Goal: Information Seeking & Learning: Learn about a topic

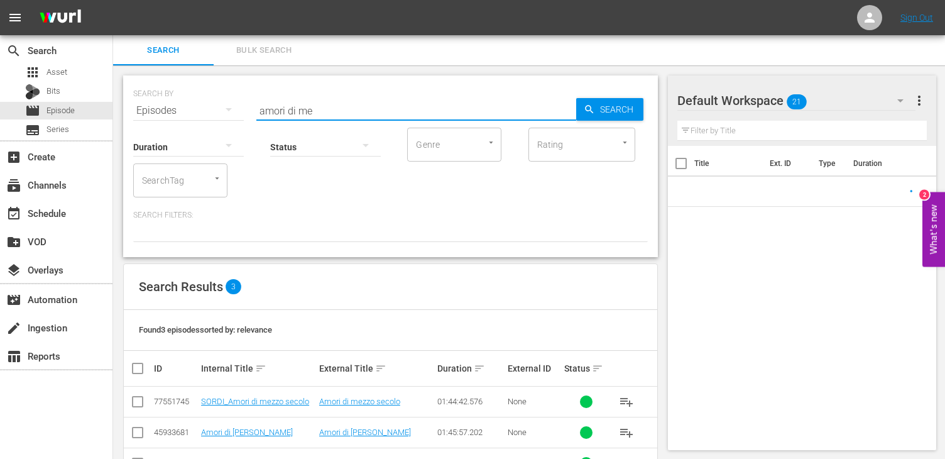
drag, startPoint x: 339, startPoint y: 107, endPoint x: 244, endPoint y: 104, distance: 94.9
click at [244, 104] on div "SEARCH BY Search By Episodes Search ID, Title, Description, Keywords, or Catego…" at bounding box center [390, 102] width 515 height 45
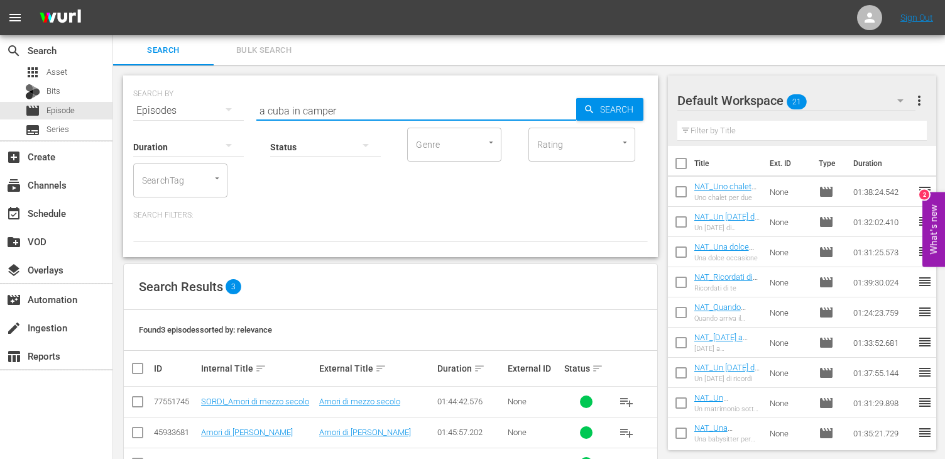
type input "a cuba in camper"
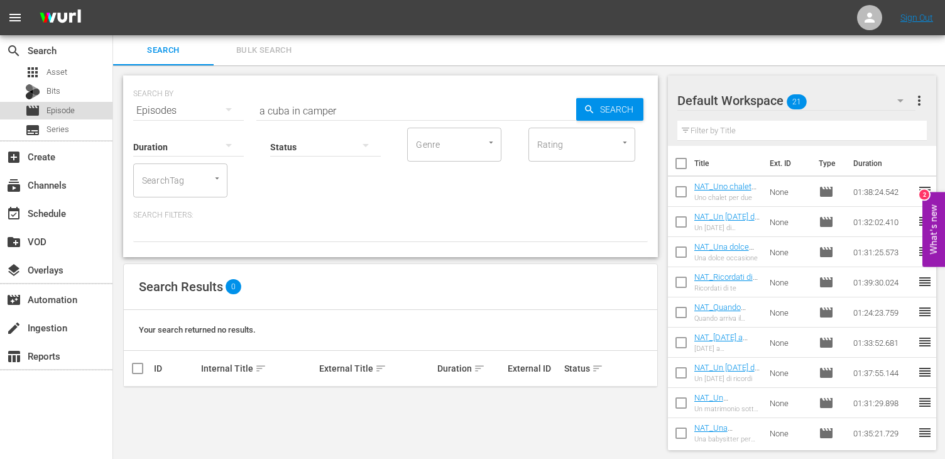
click at [66, 112] on span "Episode" at bounding box center [60, 110] width 28 height 13
click at [57, 67] on span "Asset" at bounding box center [56, 72] width 21 height 13
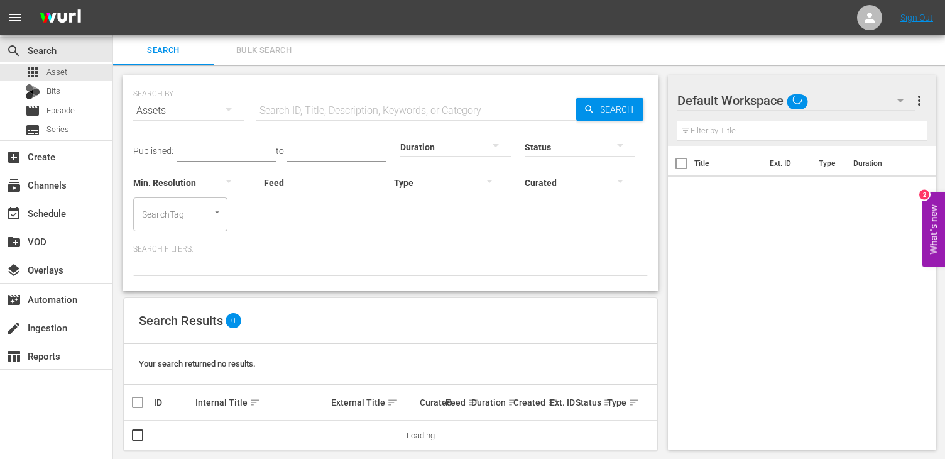
click at [327, 114] on input "text" at bounding box center [416, 110] width 320 height 30
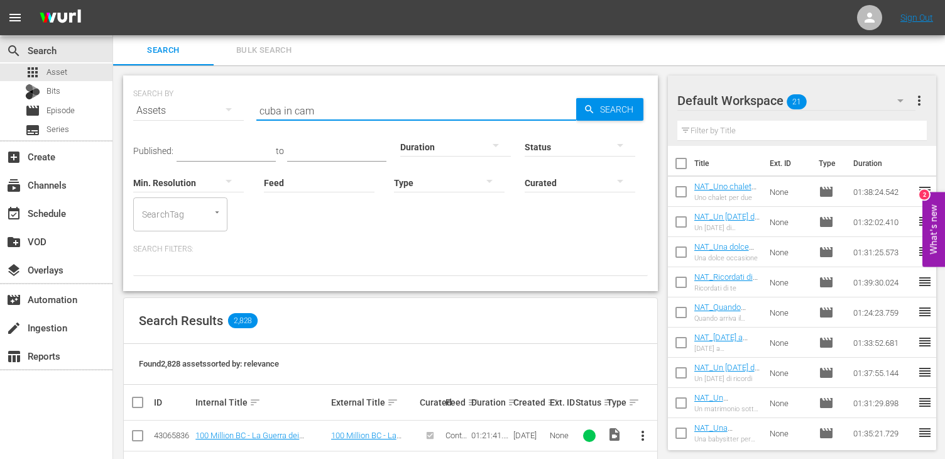
type input "cuba in cam"
click at [275, 432] on link "PERCASO_I Mondi di Syusy - A Cuba in camper" at bounding box center [252, 439] width 114 height 19
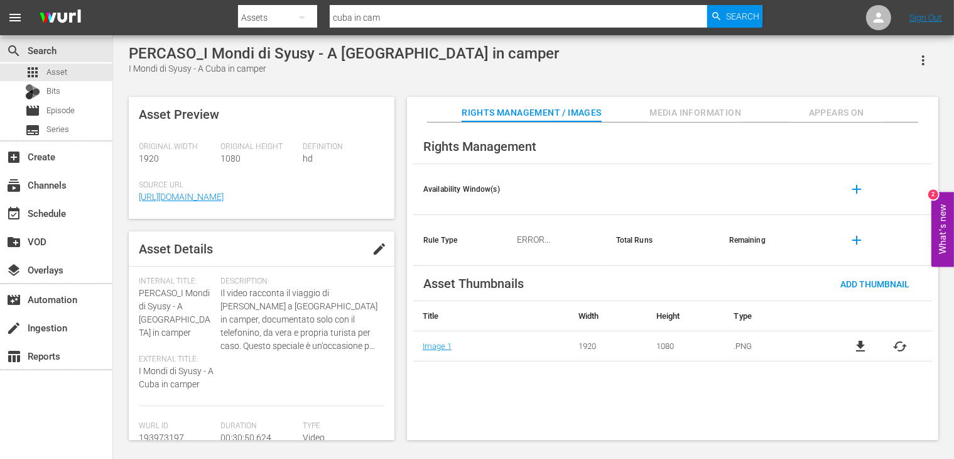
click at [267, 338] on div "ERROR..." at bounding box center [533, 239] width 841 height 408
click at [327, 305] on div "ERROR..." at bounding box center [533, 239] width 841 height 408
click at [75, 111] on div "movie Episode" at bounding box center [56, 111] width 112 height 18
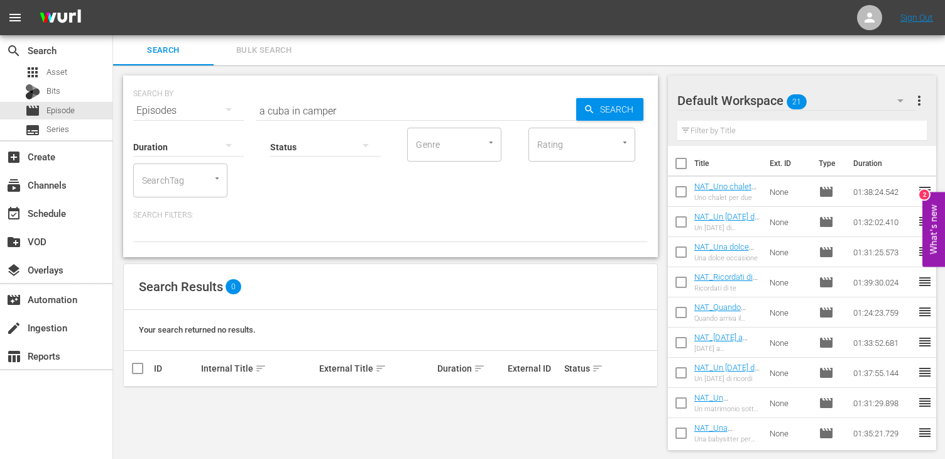
click at [343, 119] on div "Status" at bounding box center [325, 138] width 111 height 45
drag, startPoint x: 343, startPoint y: 111, endPoint x: 181, endPoint y: 105, distance: 162.2
click at [181, 105] on div "SEARCH BY Search By Episodes Search ID, Title, Description, Keywords, or Catego…" at bounding box center [390, 102] width 515 height 45
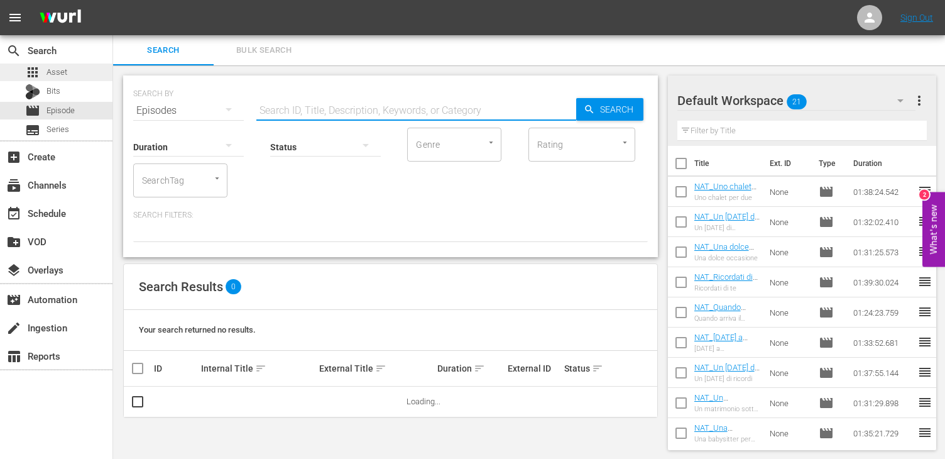
click at [77, 72] on div "apps Asset" at bounding box center [56, 72] width 112 height 18
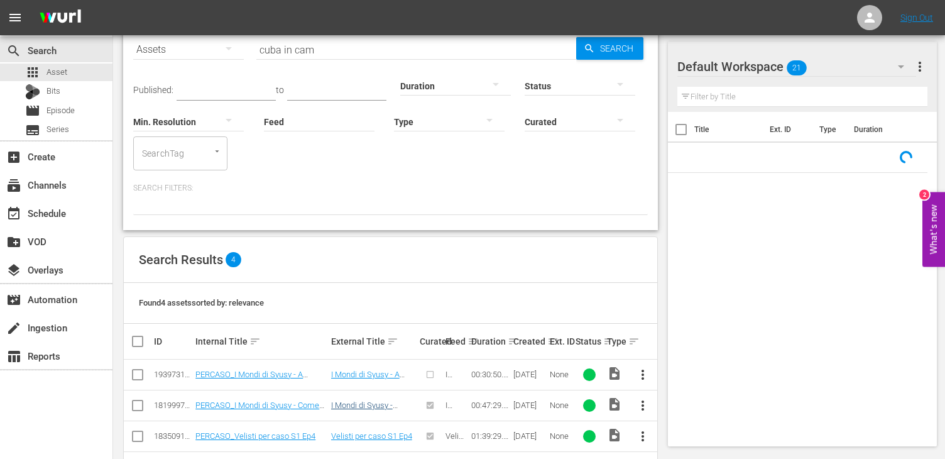
scroll to position [106, 0]
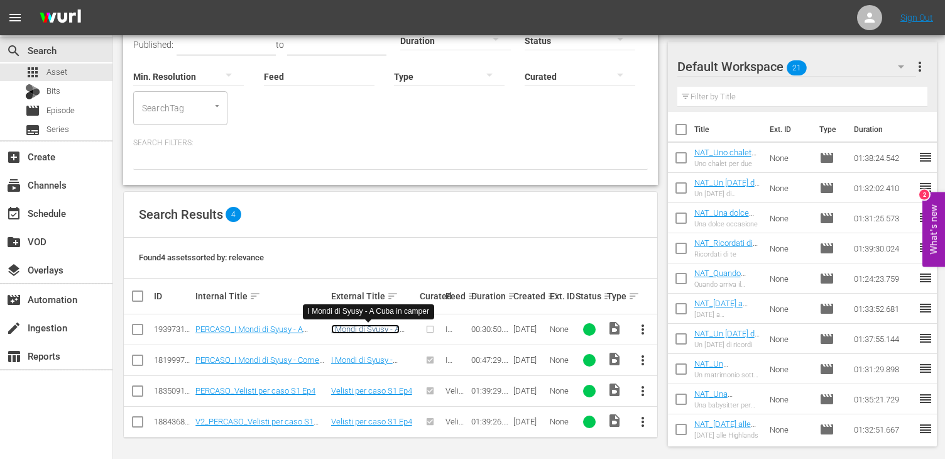
click at [373, 330] on link "I Mondi di Syusy - A Cuba in camper" at bounding box center [365, 333] width 68 height 19
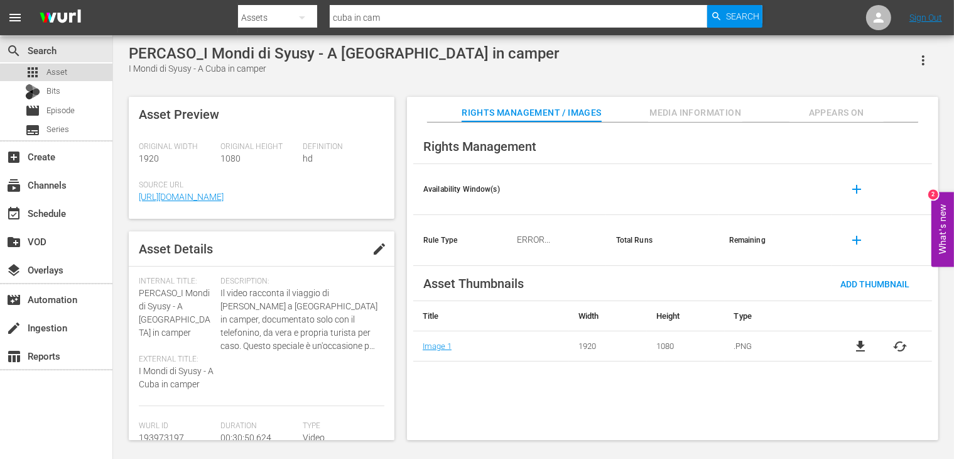
click at [68, 74] on div "apps Asset" at bounding box center [56, 72] width 112 height 18
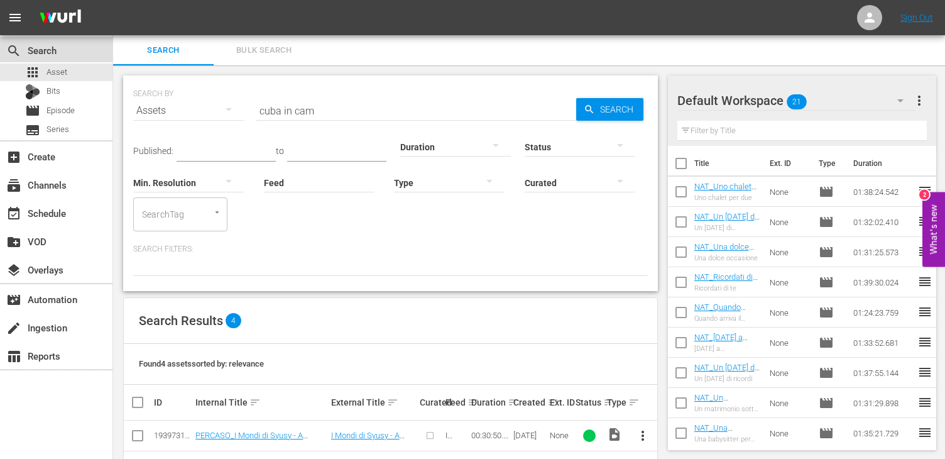
click at [50, 46] on div "search Search" at bounding box center [35, 48] width 70 height 11
click at [72, 75] on div "apps Asset" at bounding box center [56, 72] width 112 height 18
drag, startPoint x: 310, startPoint y: 112, endPoint x: 253, endPoint y: 108, distance: 57.3
click at [253, 108] on div "SEARCH BY Search By Assets Search ID, Title, Description, Keywords, or Category…" at bounding box center [390, 102] width 515 height 45
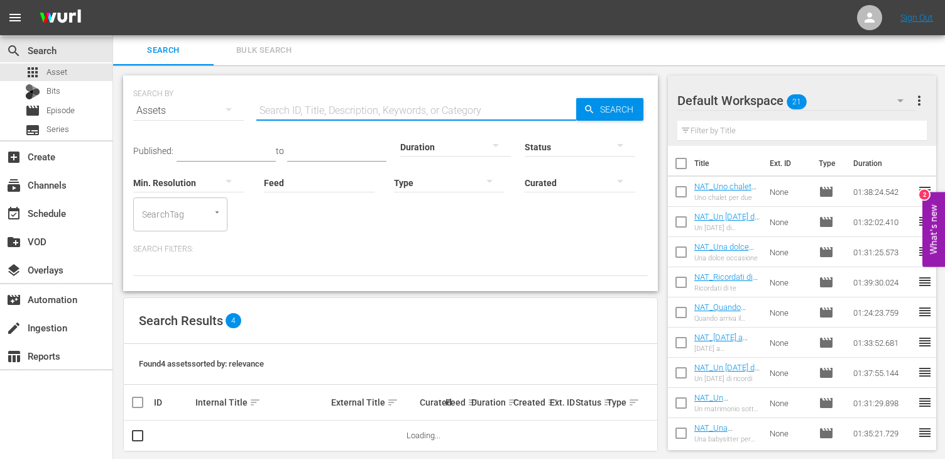
scroll to position [14, 0]
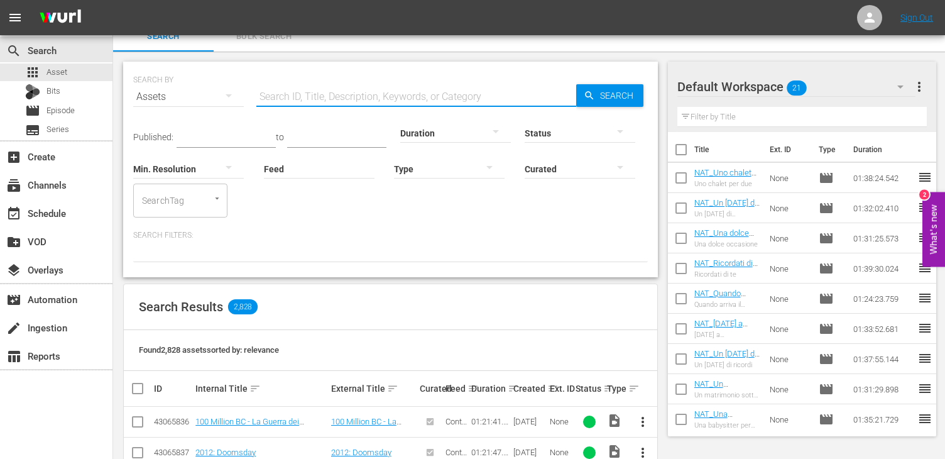
click at [336, 88] on input "text" at bounding box center [416, 97] width 320 height 30
type input "come [MEDICAL_DATA]"
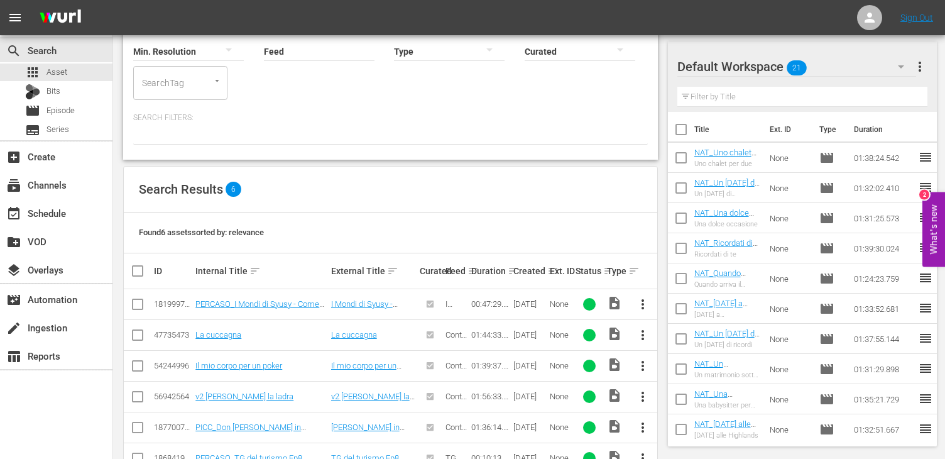
scroll to position [139, 0]
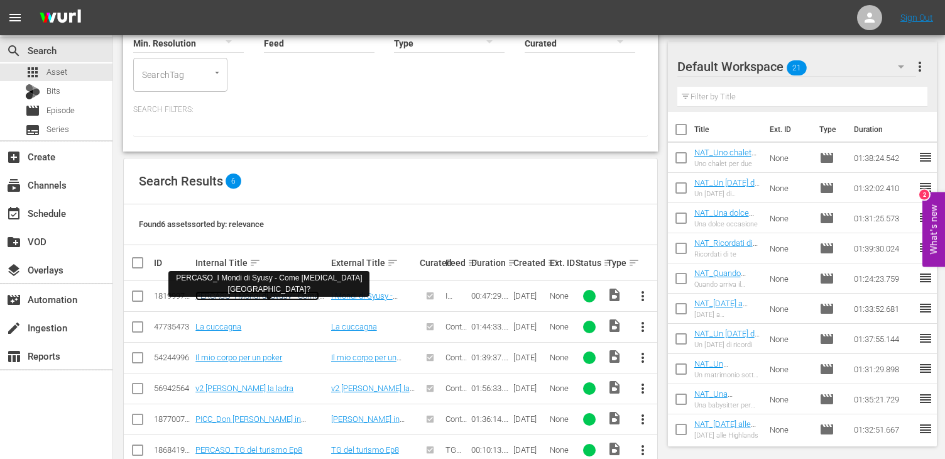
click at [254, 294] on link "PERCASO_I Mondi di Syusy - Come [MEDICAL_DATA] [GEOGRAPHIC_DATA]?" at bounding box center [257, 305] width 124 height 28
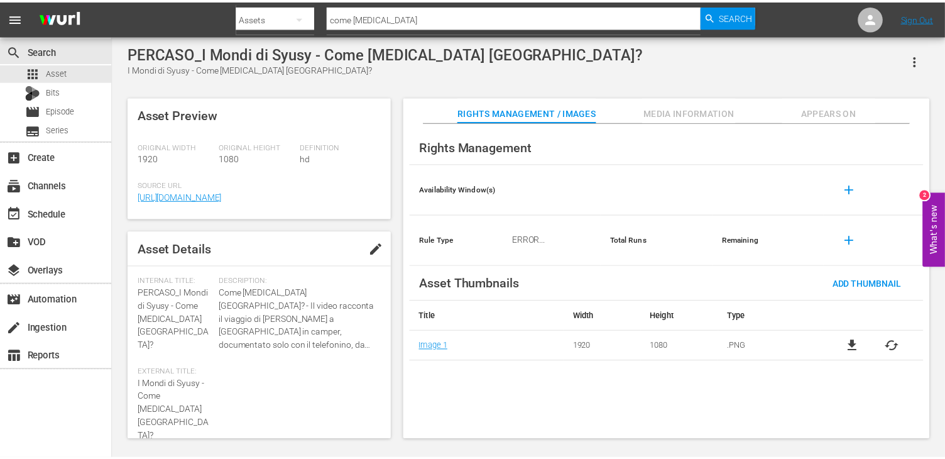
scroll to position [14, 0]
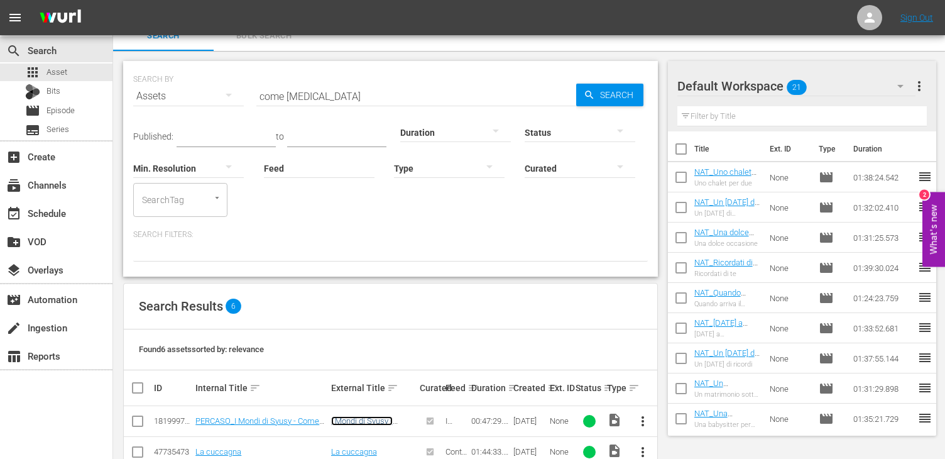
click at [364, 424] on link "I Mondi di Syusy - Come [MEDICAL_DATA] [GEOGRAPHIC_DATA]?" at bounding box center [373, 430] width 84 height 28
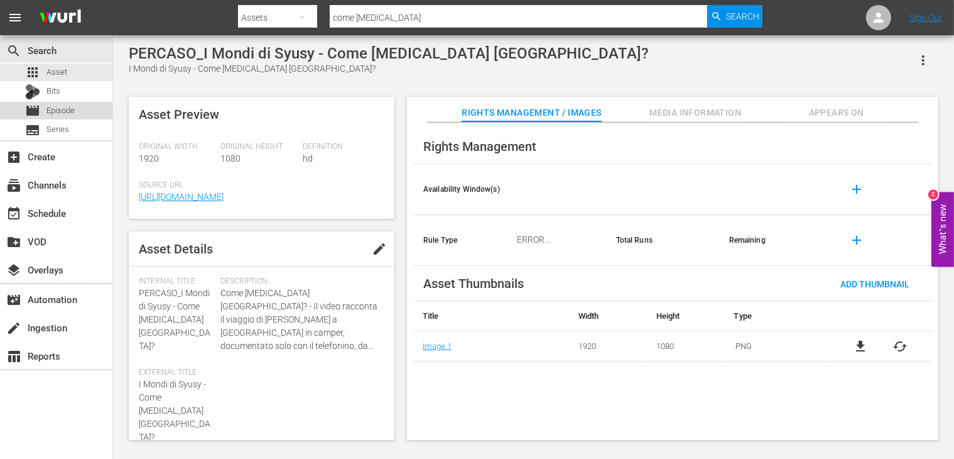
click at [67, 108] on span "Episode" at bounding box center [60, 110] width 28 height 13
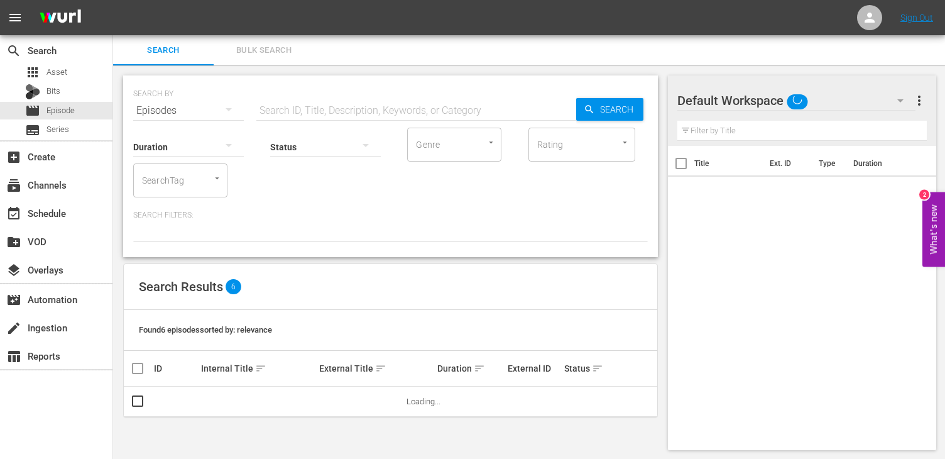
click at [298, 106] on input "text" at bounding box center [416, 110] width 320 height 30
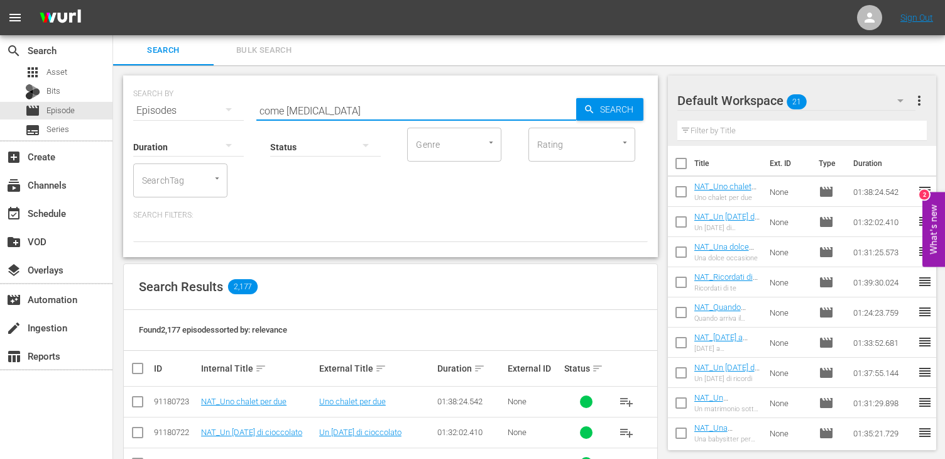
type input "come [MEDICAL_DATA]"
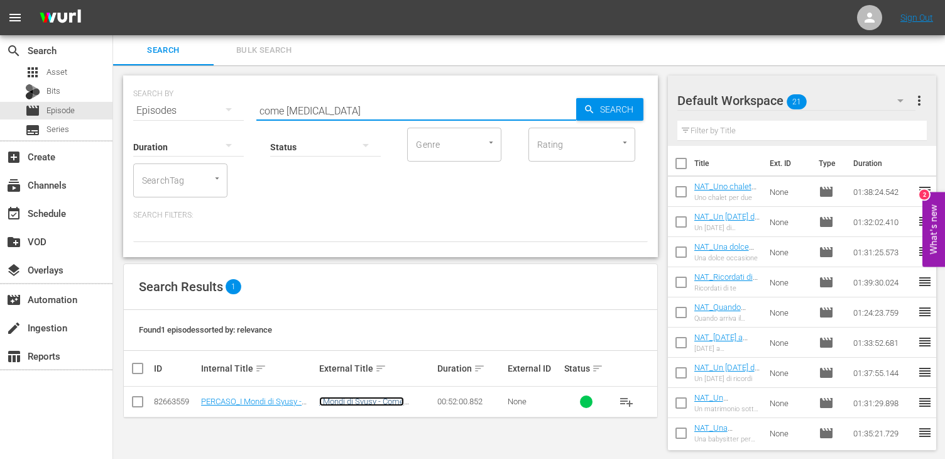
click at [387, 399] on link "I Mondi di Syusy - Come [MEDICAL_DATA] [GEOGRAPHIC_DATA]?" at bounding box center [361, 410] width 85 height 28
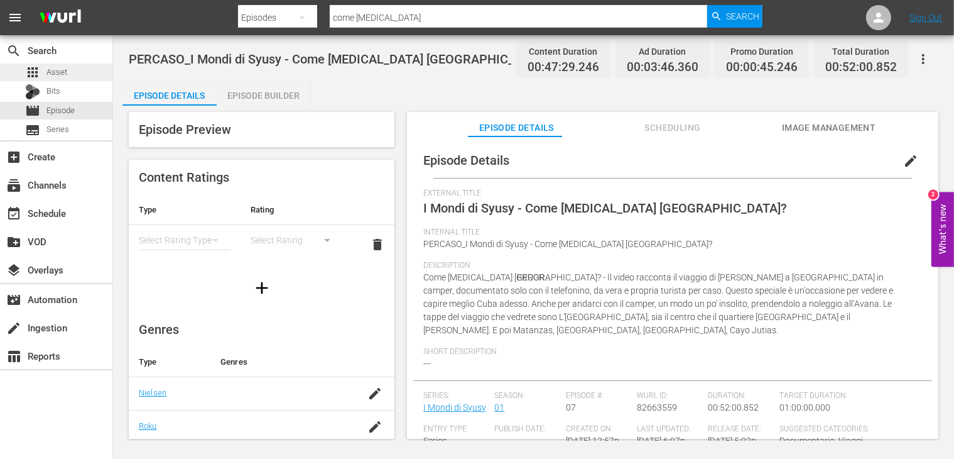
click at [59, 78] on span "Asset" at bounding box center [56, 72] width 21 height 13
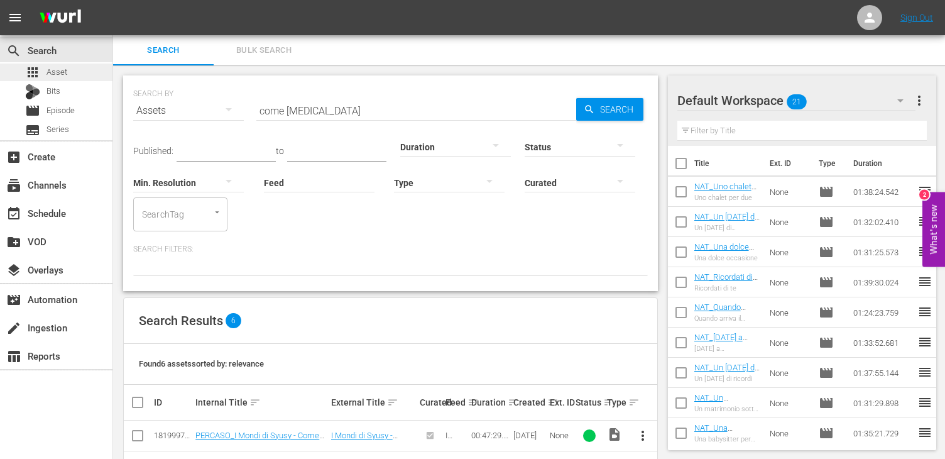
click at [58, 73] on span "Asset" at bounding box center [56, 72] width 21 height 13
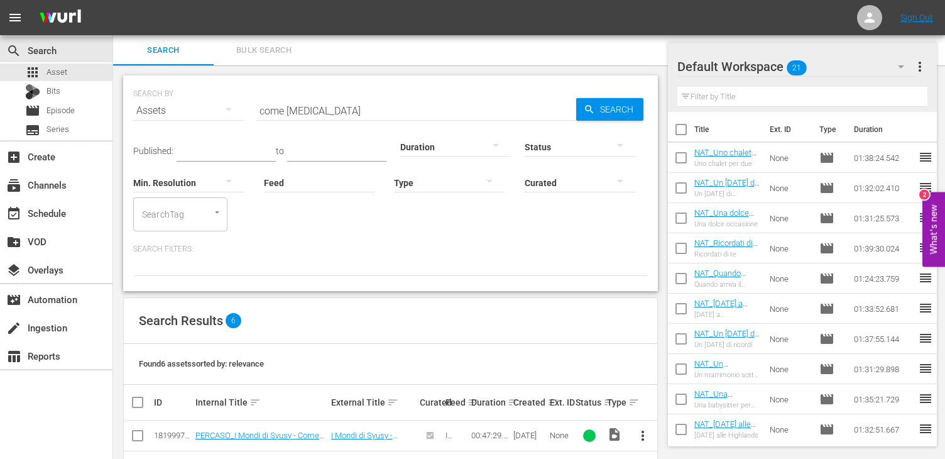
scroll to position [168, 0]
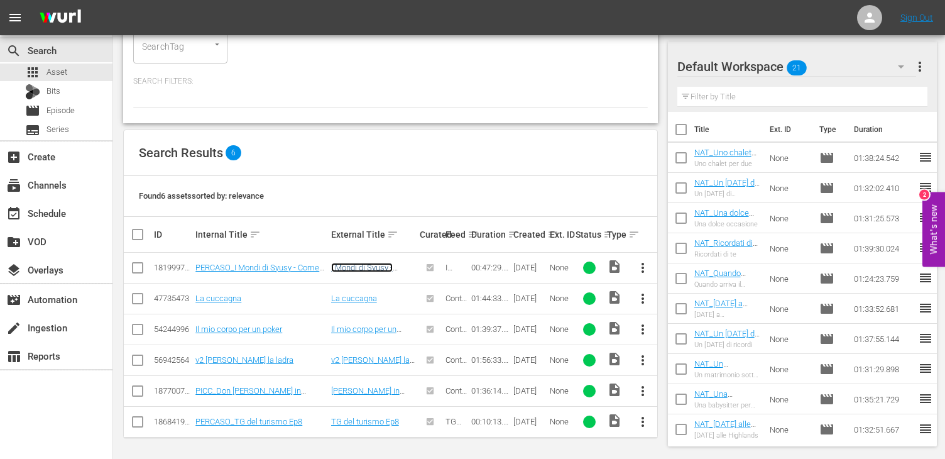
click at [369, 267] on link "I Mondi di Syusy - Come [MEDICAL_DATA] [GEOGRAPHIC_DATA]?" at bounding box center [373, 277] width 84 height 28
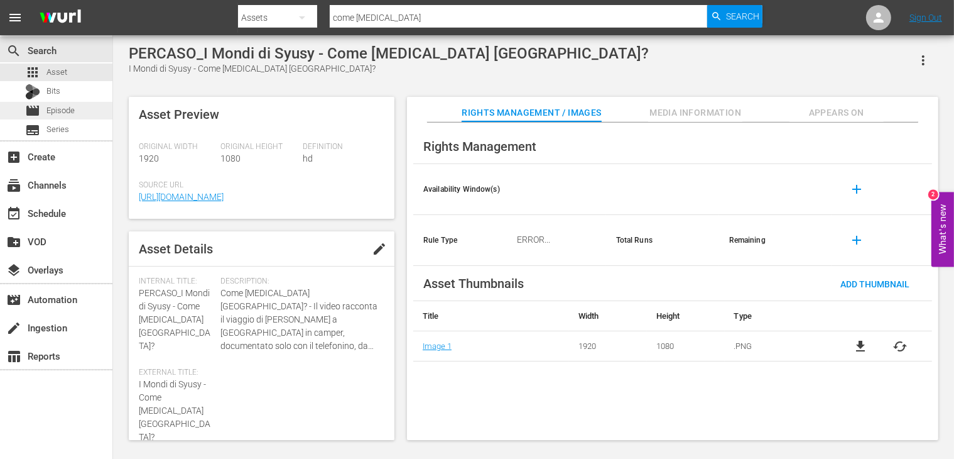
click at [75, 107] on div "movie Episode" at bounding box center [56, 111] width 112 height 18
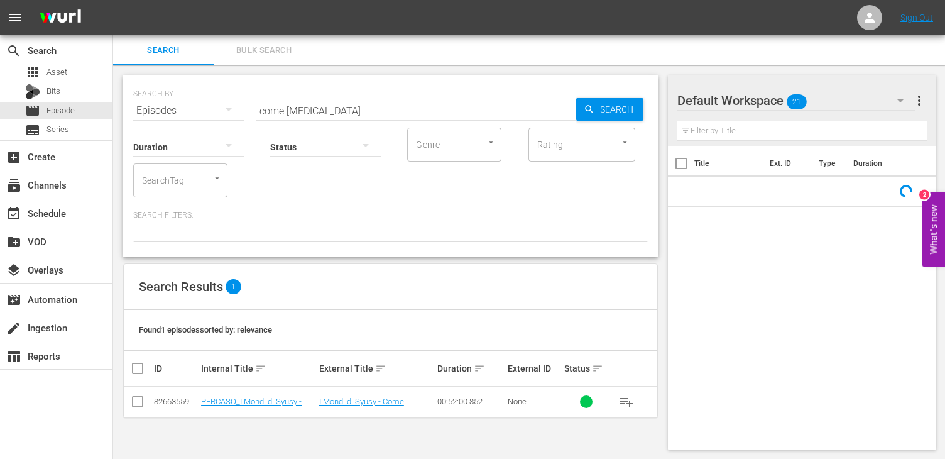
click at [344, 107] on input "come [MEDICAL_DATA]" at bounding box center [416, 110] width 320 height 30
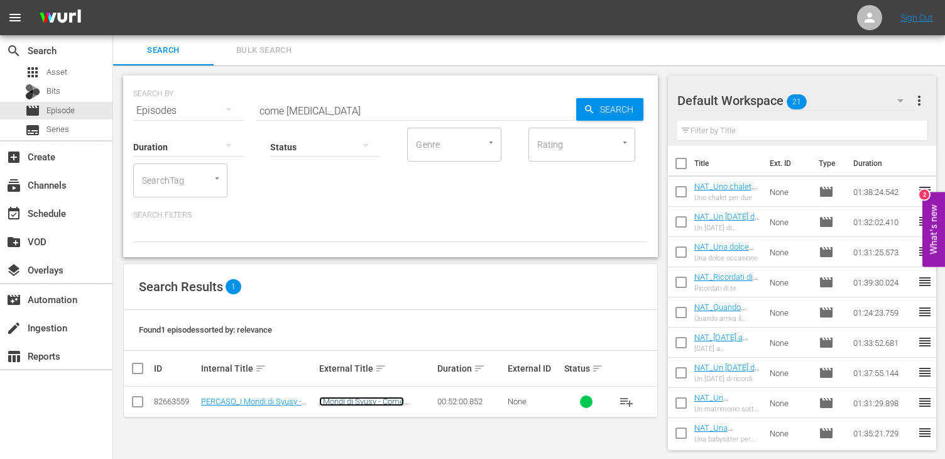
click at [374, 400] on link "I Mondi di Syusy - Come [MEDICAL_DATA] [GEOGRAPHIC_DATA]?" at bounding box center [361, 410] width 85 height 28
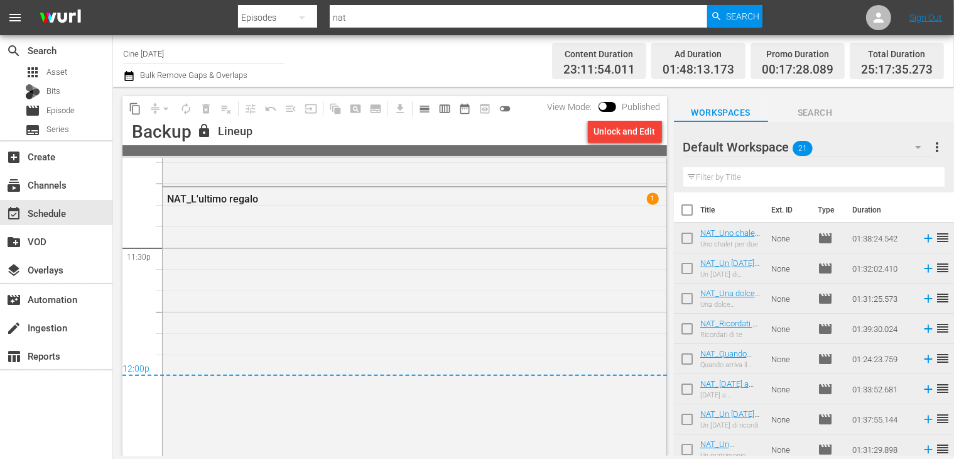
scroll to position [398, 0]
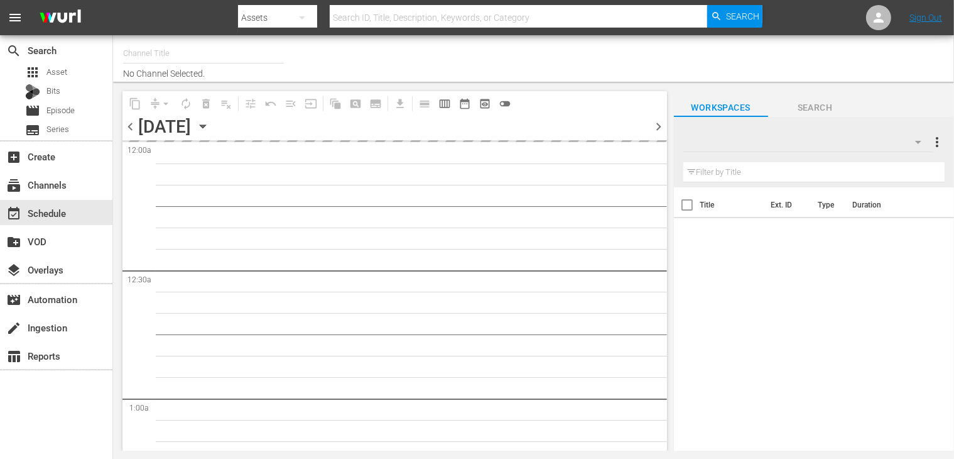
type input "PerCasoTv (2036)"
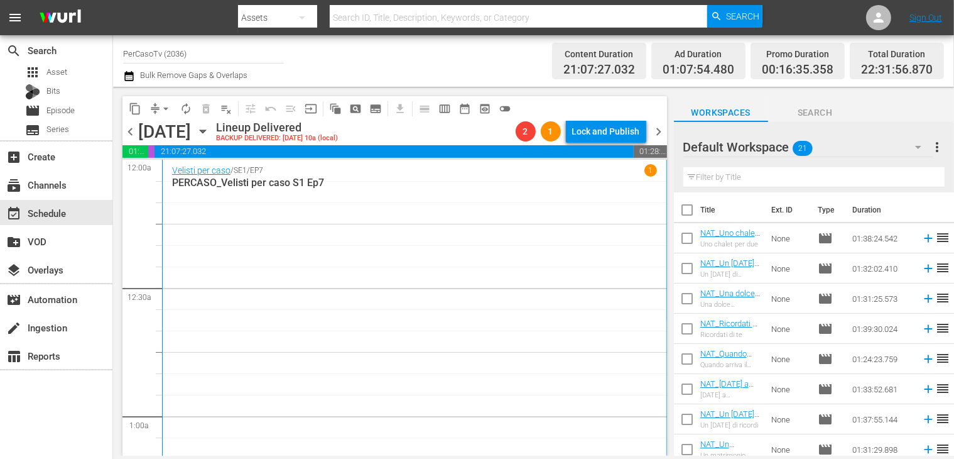
click at [126, 77] on icon "button" at bounding box center [129, 75] width 12 height 15
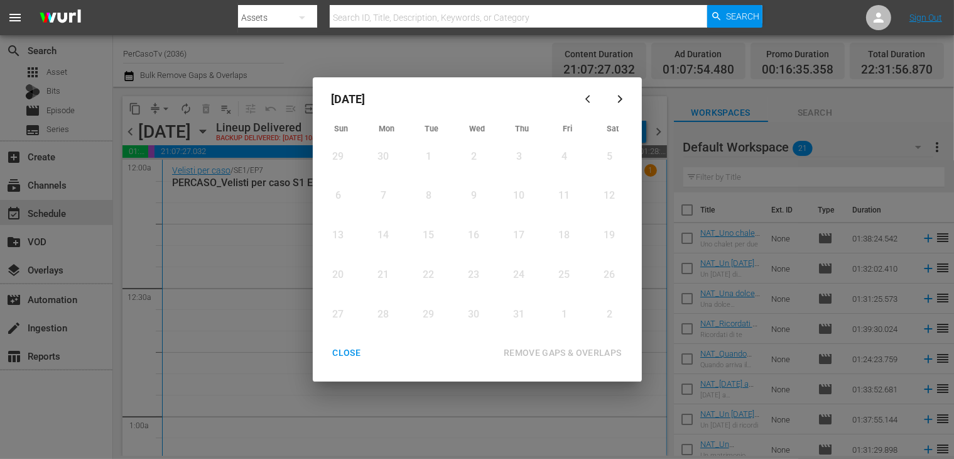
click at [344, 356] on div "CLOSE" at bounding box center [347, 353] width 48 height 16
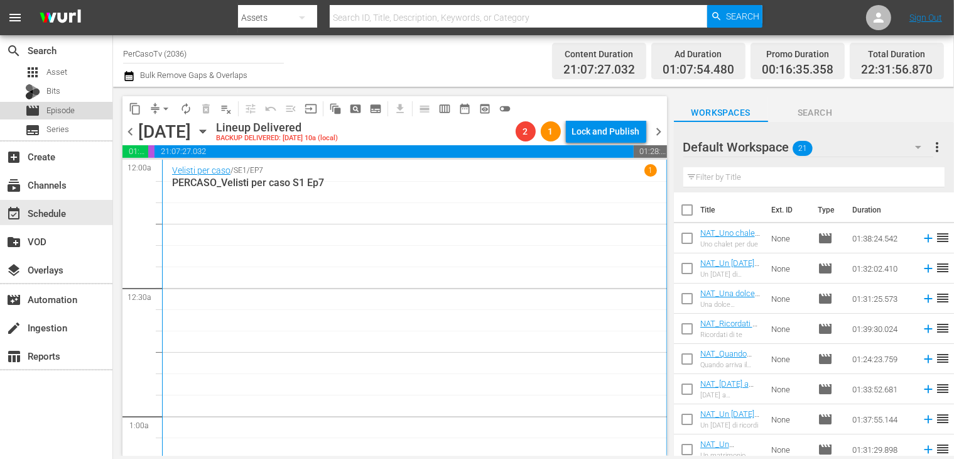
click at [63, 104] on span "Episode" at bounding box center [60, 110] width 28 height 13
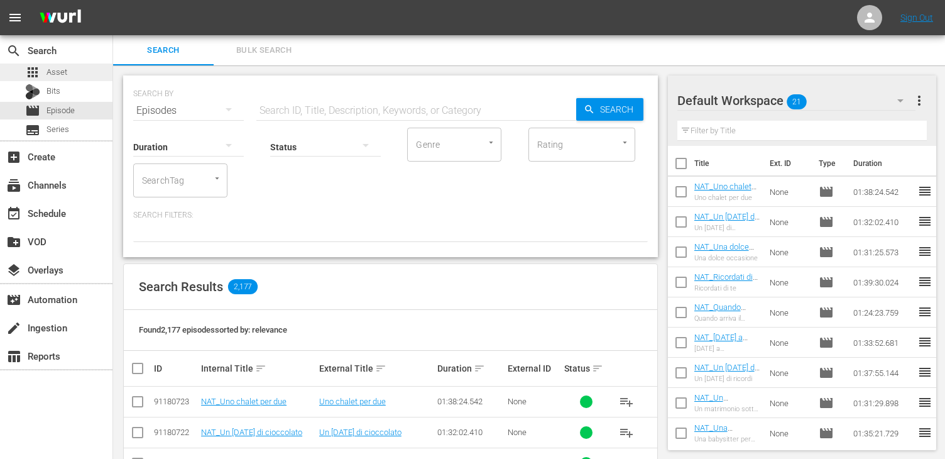
click at [70, 72] on div "apps Asset" at bounding box center [56, 72] width 112 height 18
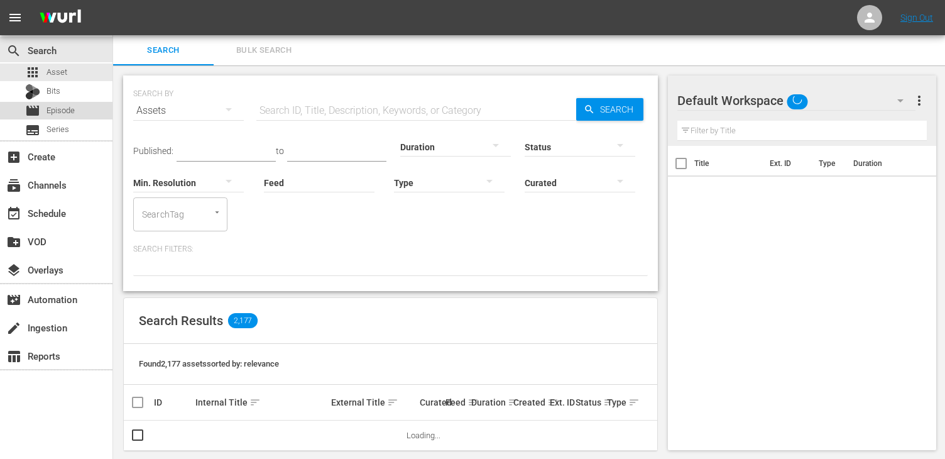
click at [80, 103] on div "movie Episode" at bounding box center [56, 111] width 112 height 18
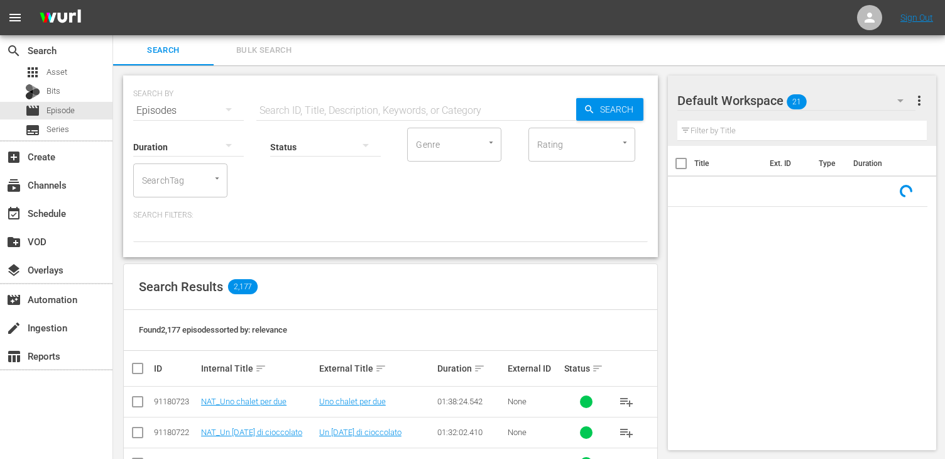
click at [312, 108] on input "text" at bounding box center [416, 110] width 320 height 30
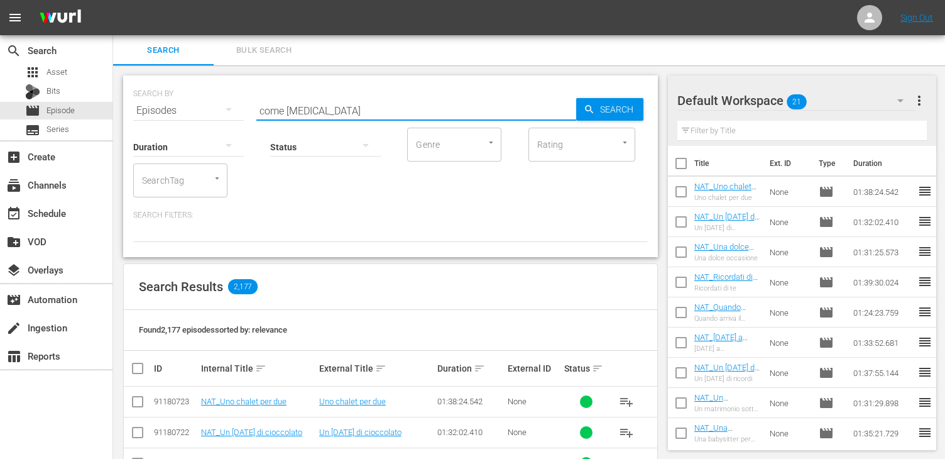
type input "come [MEDICAL_DATA]"
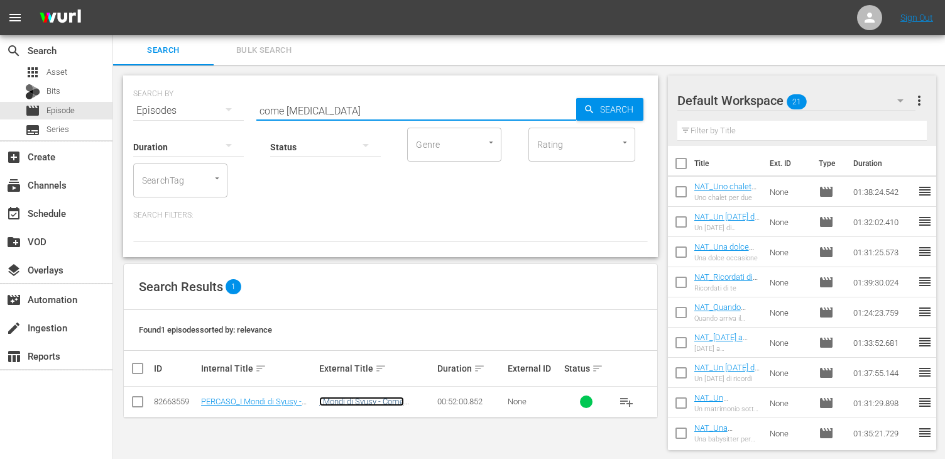
click at [361, 405] on link "I Mondi di Syusy - Come [MEDICAL_DATA] [GEOGRAPHIC_DATA]?" at bounding box center [361, 410] width 85 height 28
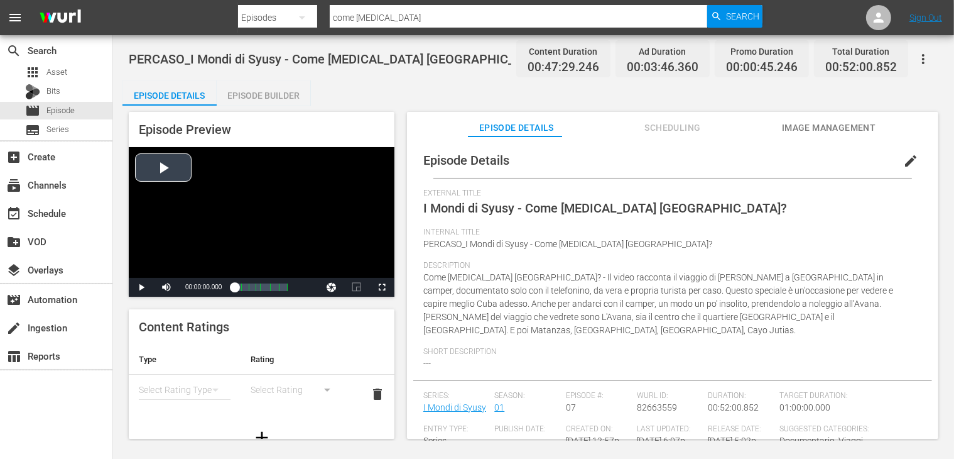
click at [165, 168] on div "Video Player" at bounding box center [262, 212] width 266 height 131
click at [382, 287] on span "Video Player" at bounding box center [382, 287] width 0 height 0
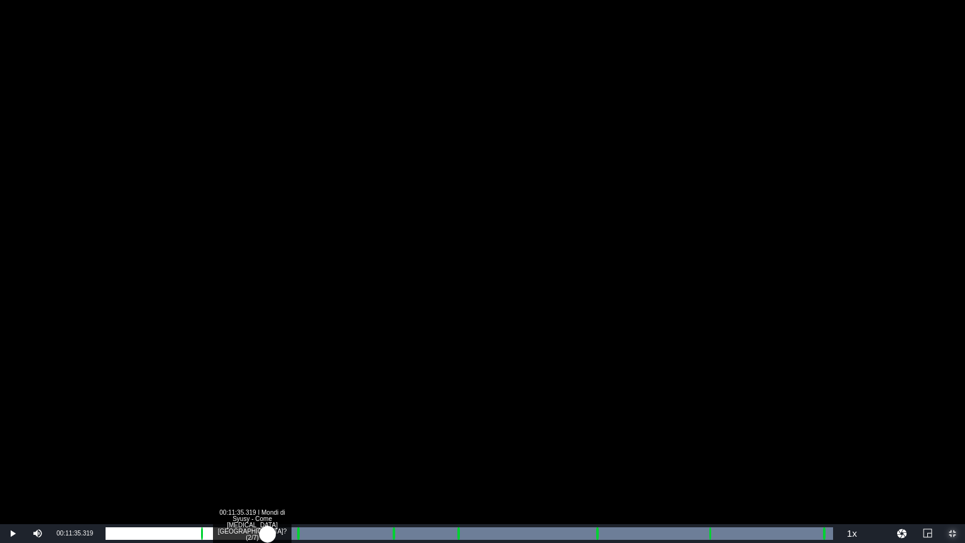
click at [267, 458] on div "Loaded : 100.00% 00:11:35.319 I Mondi di Syusy - Come [MEDICAL_DATA] Cuba? (2/7…" at bounding box center [470, 533] width 728 height 13
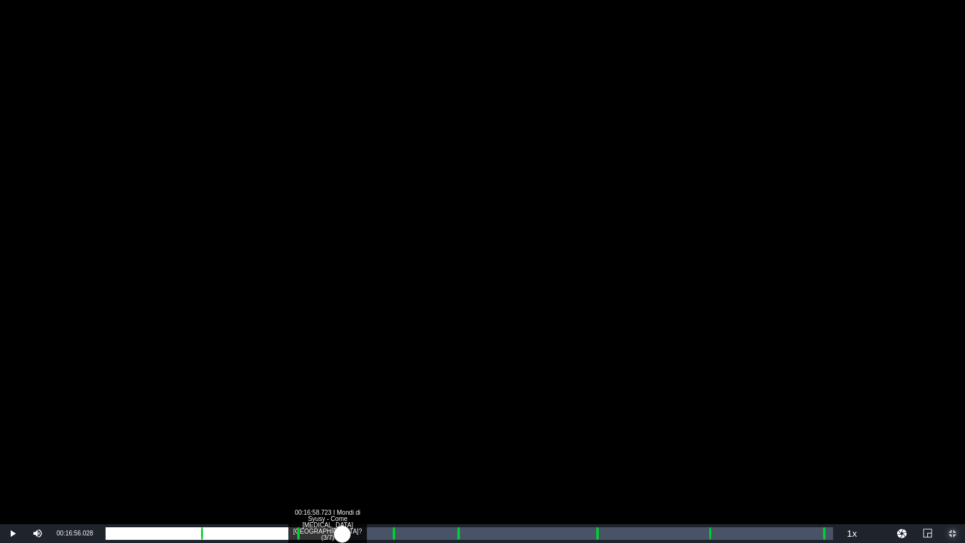
click at [342, 458] on div "Loaded : 23.81% 00:16:58.723 I Mondi di Syusy - Come [MEDICAL_DATA] Cuba? (3/7)…" at bounding box center [470, 533] width 728 height 13
click at [510, 458] on div "Loaded : 32.88% 00:28:55.603 I Mondi di Syusy - Come [MEDICAL_DATA] Cuba? (5/7)…" at bounding box center [470, 533] width 728 height 13
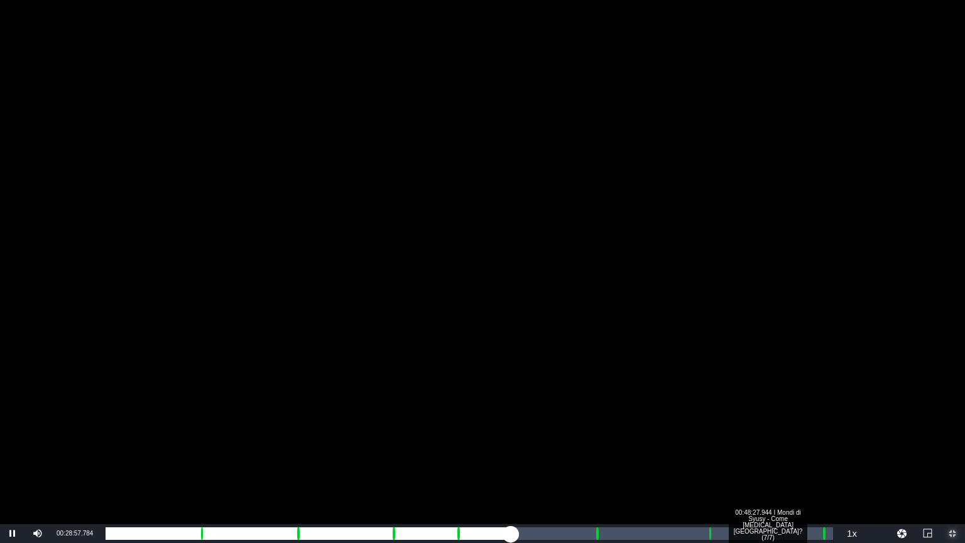
click at [783, 458] on div "00:48:27.944 I Mondi di Syusy - Come [MEDICAL_DATA] [GEOGRAPHIC_DATA]? (7/7)" at bounding box center [783, 533] width 1 height 13
click at [791, 458] on div "Loaded : 94.64% 00:48:57.589 I Mondi di Syusy - Come [MEDICAL_DATA] Cuba? (7/7)…" at bounding box center [470, 533] width 728 height 13
click at [810, 458] on div "00:50:21.135 I Mondi di Syusy - Come [MEDICAL_DATA] [GEOGRAPHIC_DATA]? (7/7)" at bounding box center [810, 533] width 1 height 13
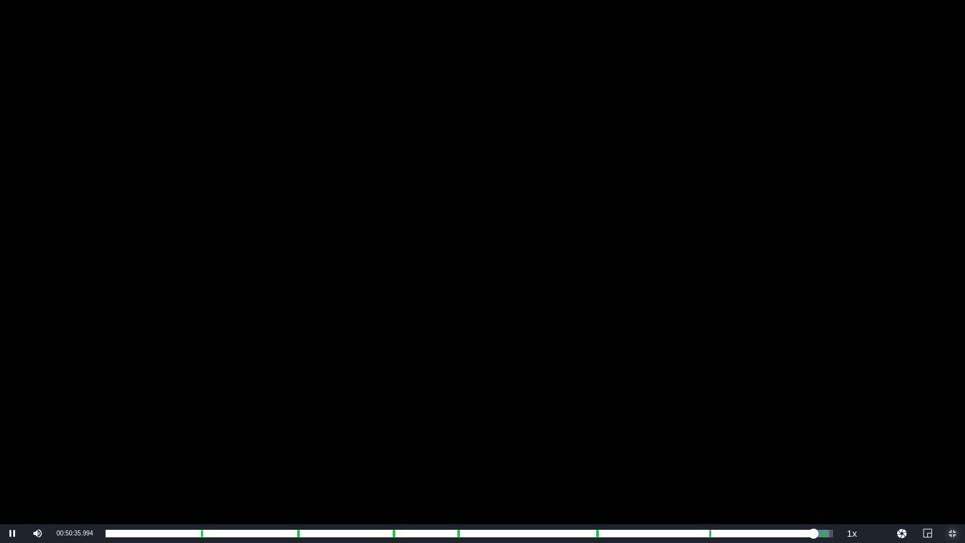
click at [952, 458] on span "Video Player" at bounding box center [952, 533] width 0 height 0
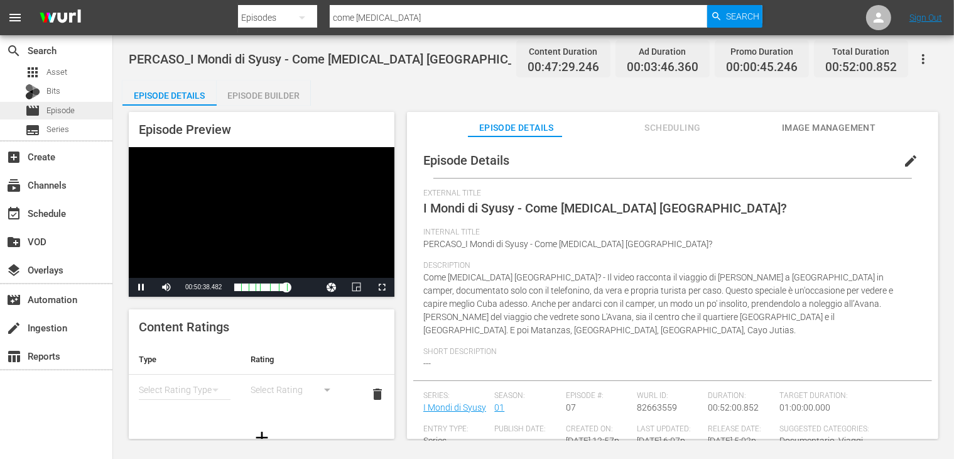
click at [68, 112] on span "Episode" at bounding box center [60, 110] width 28 height 13
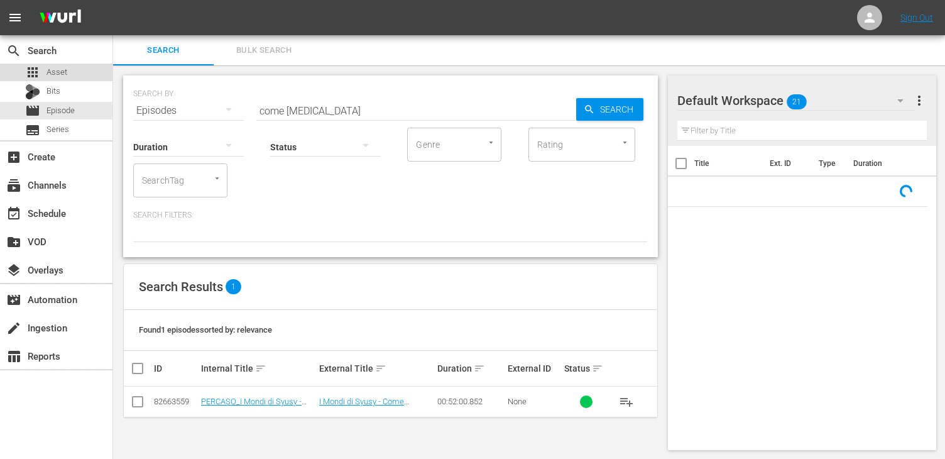
click at [68, 67] on div "apps Asset" at bounding box center [56, 72] width 112 height 18
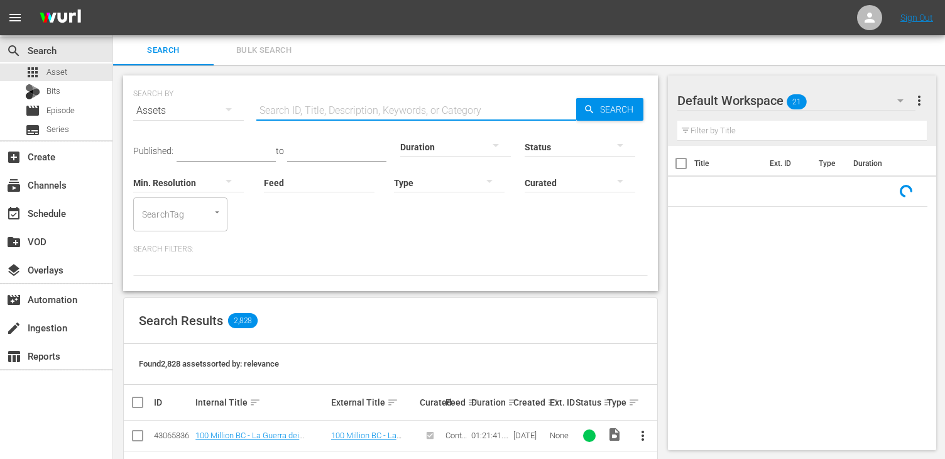
click at [305, 106] on input "text" at bounding box center [416, 110] width 320 height 30
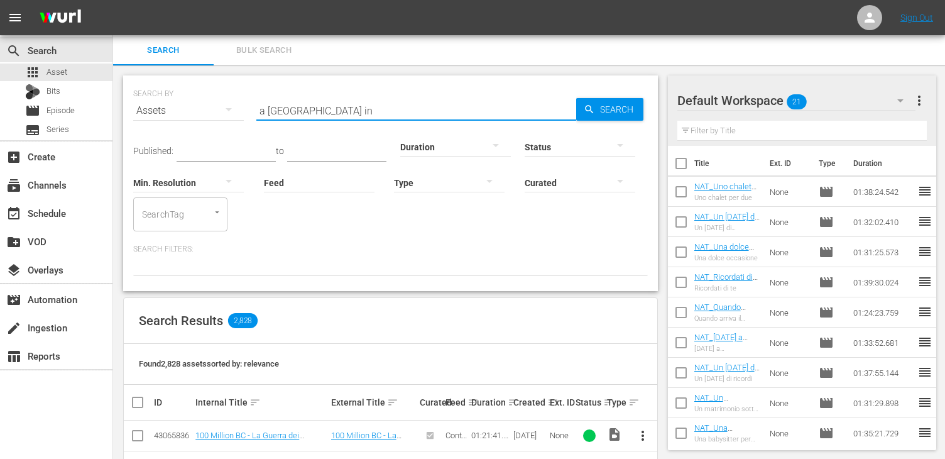
type input "a [GEOGRAPHIC_DATA] in"
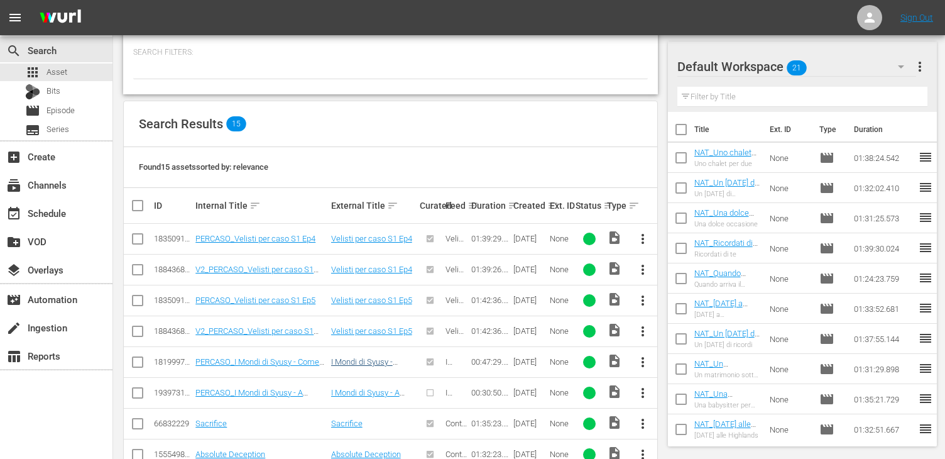
scroll to position [251, 0]
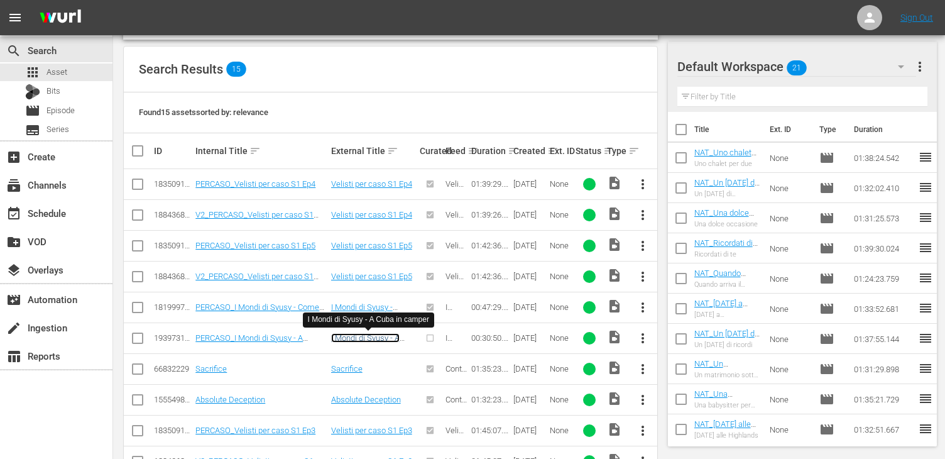
click at [378, 337] on link "I Mondi di Syusy - A Cuba in camper" at bounding box center [365, 342] width 68 height 19
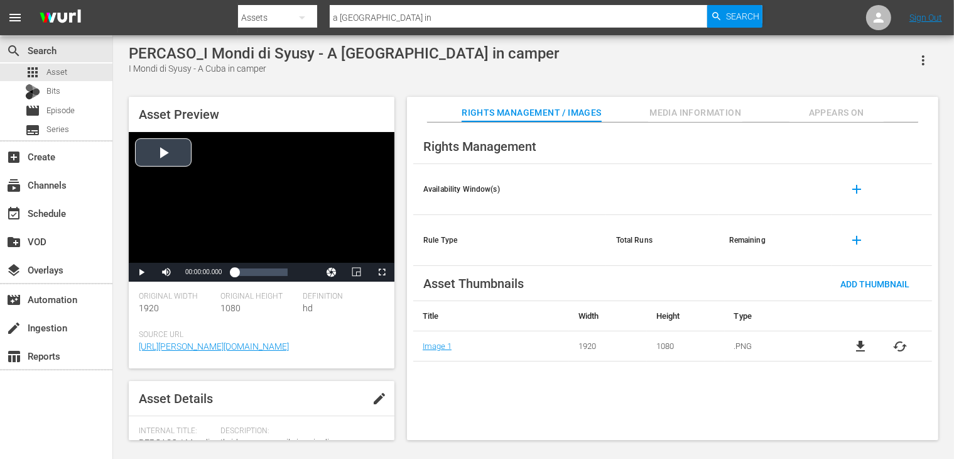
click at [157, 151] on div "Video Player" at bounding box center [262, 197] width 266 height 131
click at [382, 272] on span "Video Player" at bounding box center [382, 272] width 0 height 0
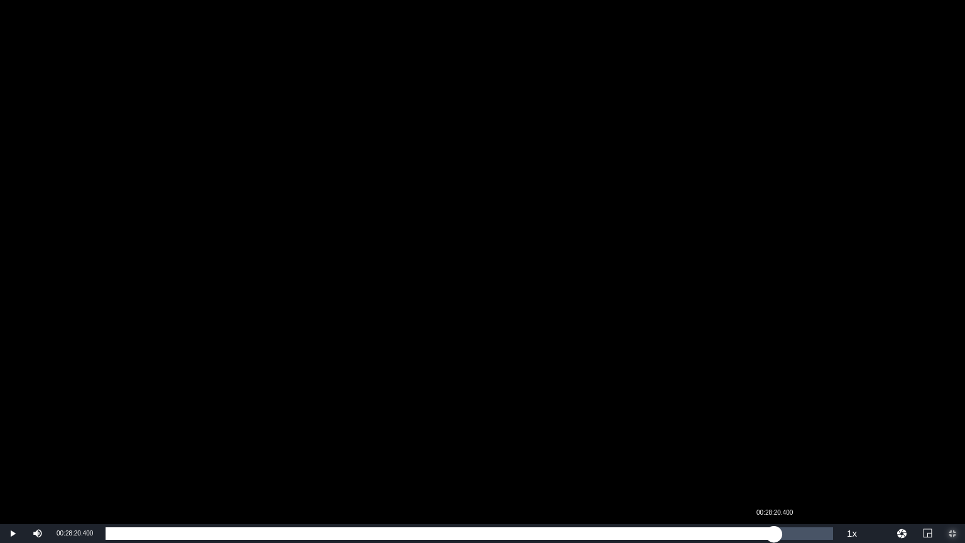
click at [774, 458] on div "Loaded : 0.32% 00:28:20.400 00:00:01.821" at bounding box center [470, 533] width 728 height 13
click at [802, 458] on div "Loaded : 92.17% 00:29:27.521 00:28:21.184" at bounding box center [470, 533] width 728 height 13
click at [790, 458] on div "00:29:31.292" at bounding box center [448, 533] width 685 height 13
click at [767, 458] on div "00:28:01.223" at bounding box center [767, 533] width 1 height 13
click at [570, 458] on div "Loaded : 88.27% 00:19:41.011 00:27:12.640" at bounding box center [469, 533] width 740 height 19
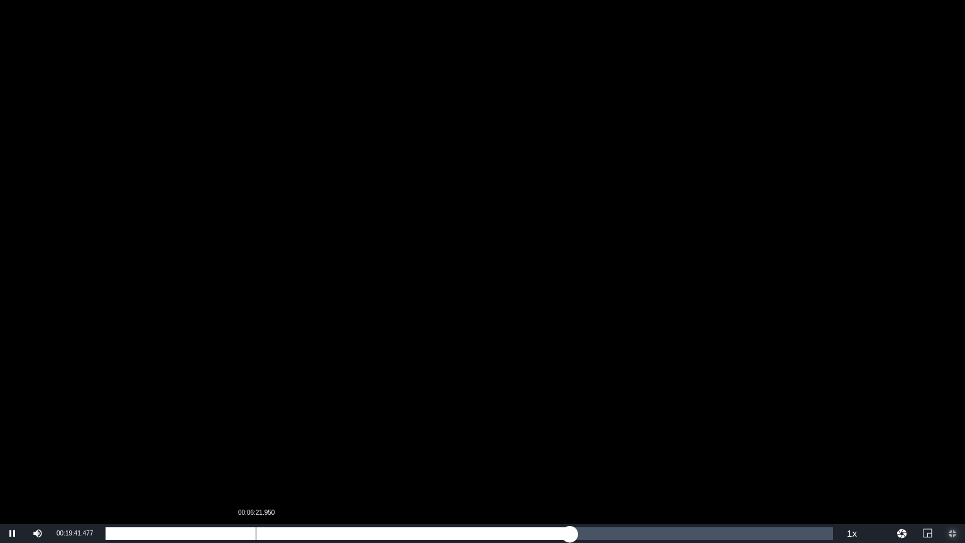
click at [240, 458] on div "Loaded : 63.93% 00:06:21.950 00:19:41.616" at bounding box center [470, 533] width 728 height 13
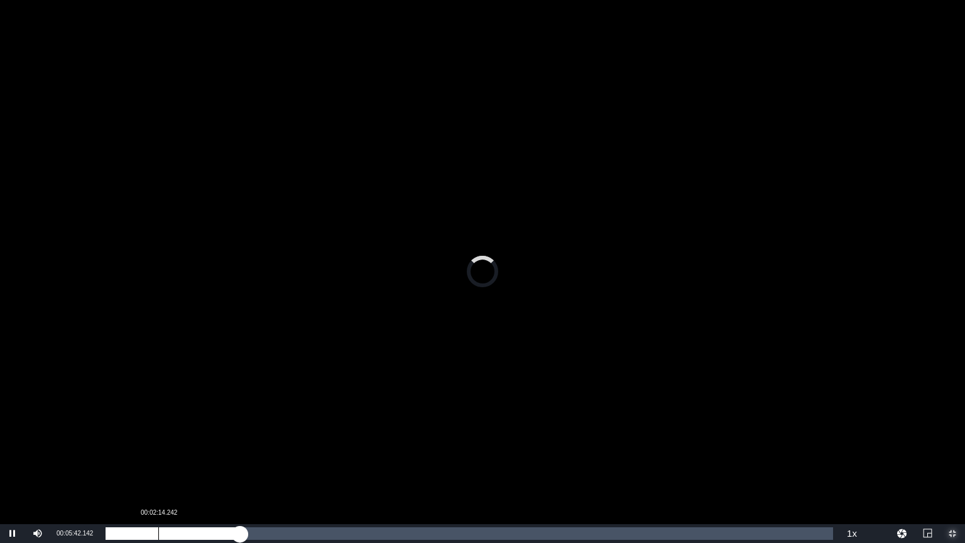
click at [156, 458] on div "Loaded : 18.49% 00:02:14.242 00:05:42.142" at bounding box center [470, 533] width 728 height 13
click at [307, 458] on div "Loaded : 7.46% 00:08:39.389 00:02:08.758" at bounding box center [469, 533] width 740 height 19
click at [133, 458] on div "Loaded : 29.85% 00:01:10.317 00:08:38.163" at bounding box center [470, 533] width 728 height 13
click at [115, 458] on div "00:01:11.414" at bounding box center [120, 533] width 28 height 13
click at [116, 458] on div "00:00:30.605" at bounding box center [111, 533] width 11 height 13
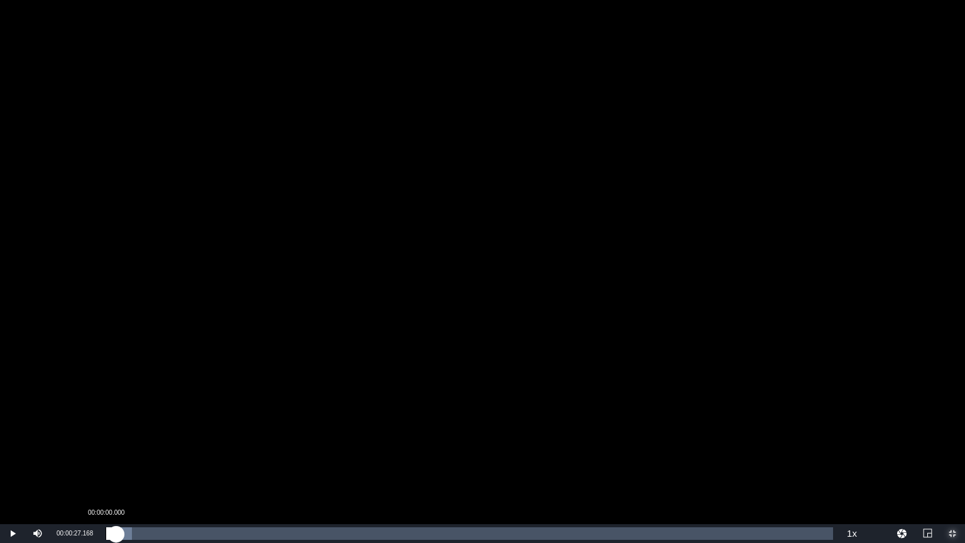
drag, startPoint x: 116, startPoint y: 533, endPoint x: 106, endPoint y: 530, distance: 11.0
click at [104, 458] on div "Loaded : 3.56% 00:00:00.000 00:00:27.178" at bounding box center [469, 533] width 740 height 19
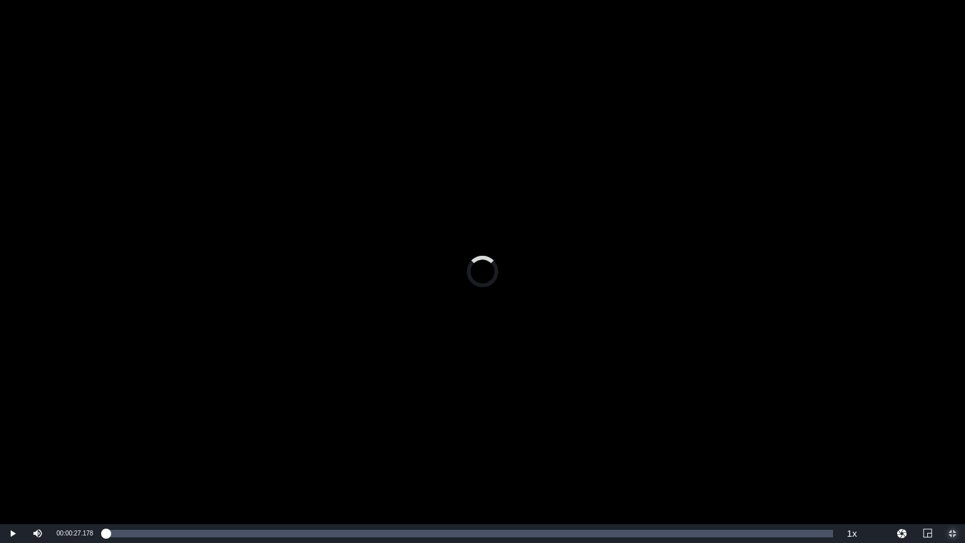
drag, startPoint x: 117, startPoint y: 533, endPoint x: 92, endPoint y: 528, distance: 25.5
click at [92, 458] on div "Play Mute Current Time 00:00:27.178 / Duration 00:30:50.515 Loaded : 0.00% 00:0…" at bounding box center [482, 533] width 965 height 19
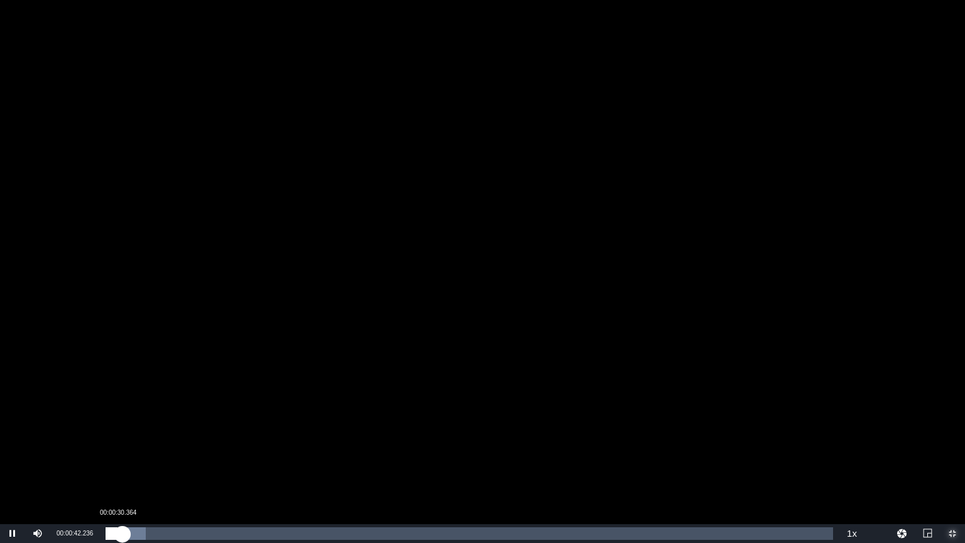
click at [115, 458] on div "00:00:42.331" at bounding box center [114, 533] width 17 height 13
click at [123, 458] on div "00:01:19.371" at bounding box center [121, 533] width 31 height 13
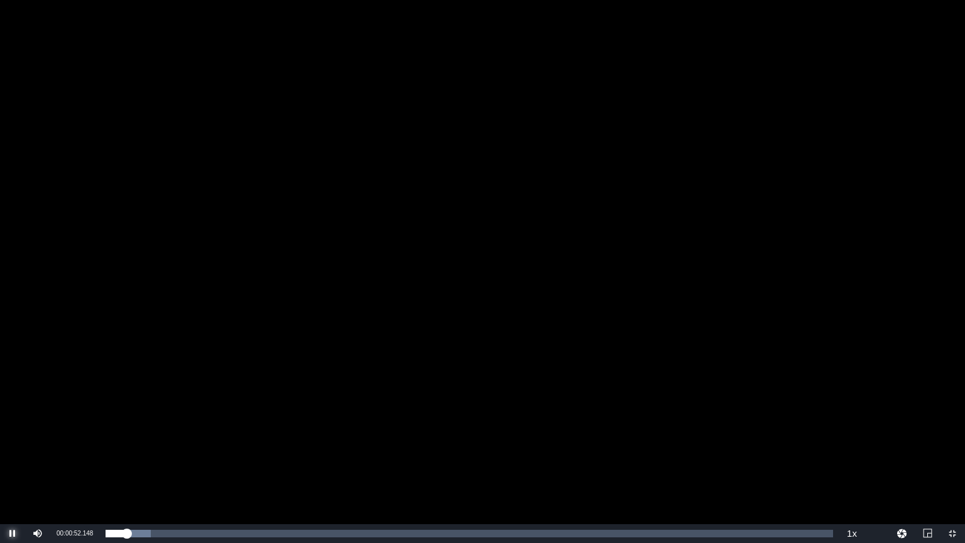
click at [13, 458] on span "Video Player" at bounding box center [13, 533] width 0 height 0
click at [952, 458] on span "Video Player" at bounding box center [952, 533] width 0 height 0
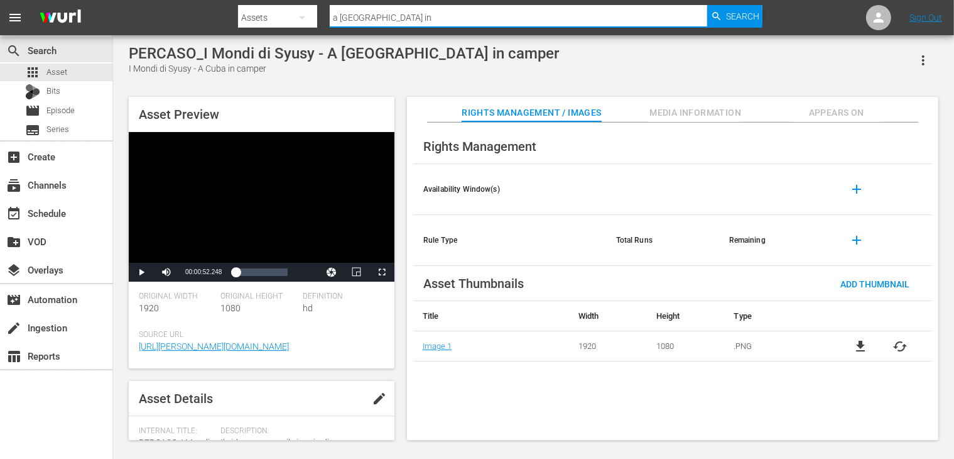
drag, startPoint x: 379, startPoint y: 16, endPoint x: 320, endPoint y: 12, distance: 59.8
click at [320, 12] on div "Search By Assets Search ID, Title, Description, Keywords, or Category a cuba in…" at bounding box center [500, 18] width 525 height 30
type input "come [MEDICAL_DATA]"
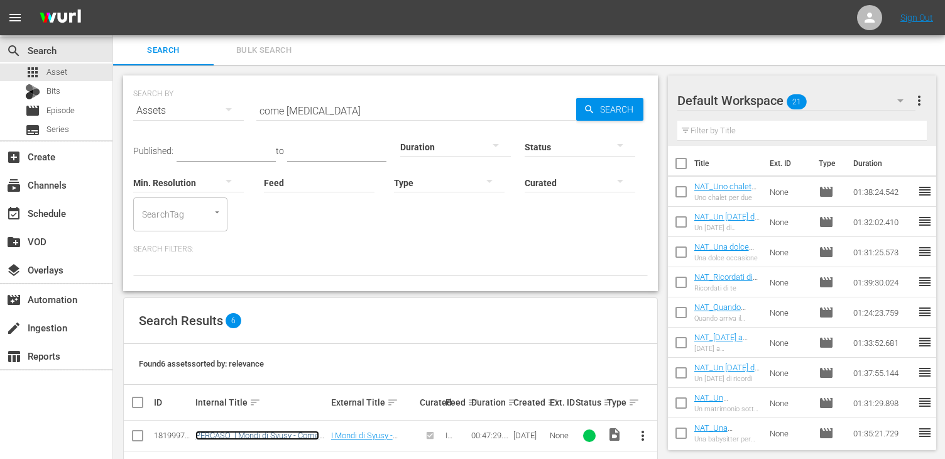
click at [275, 435] on link "PERCASO_I Mondi di Syusy - Come [MEDICAL_DATA] [GEOGRAPHIC_DATA]?" at bounding box center [257, 444] width 124 height 28
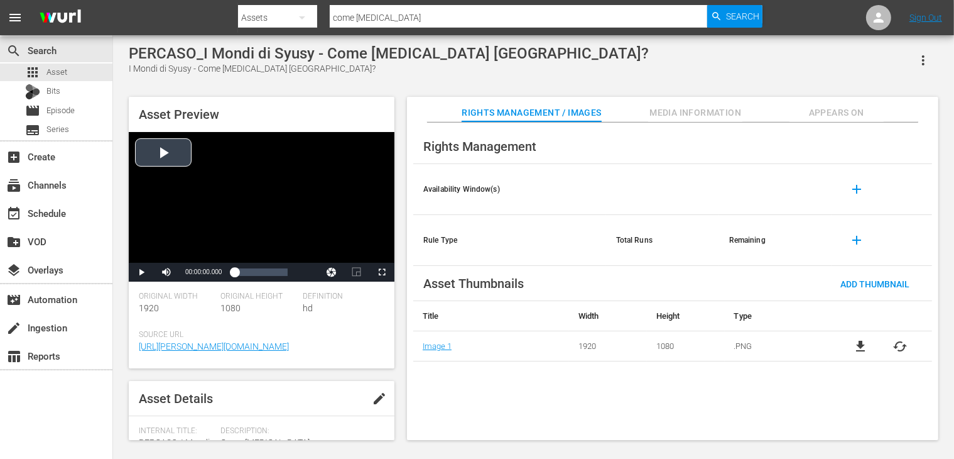
click at [163, 148] on div "Video Player" at bounding box center [262, 197] width 266 height 131
click at [382, 272] on span "Video Player" at bounding box center [382, 272] width 0 height 0
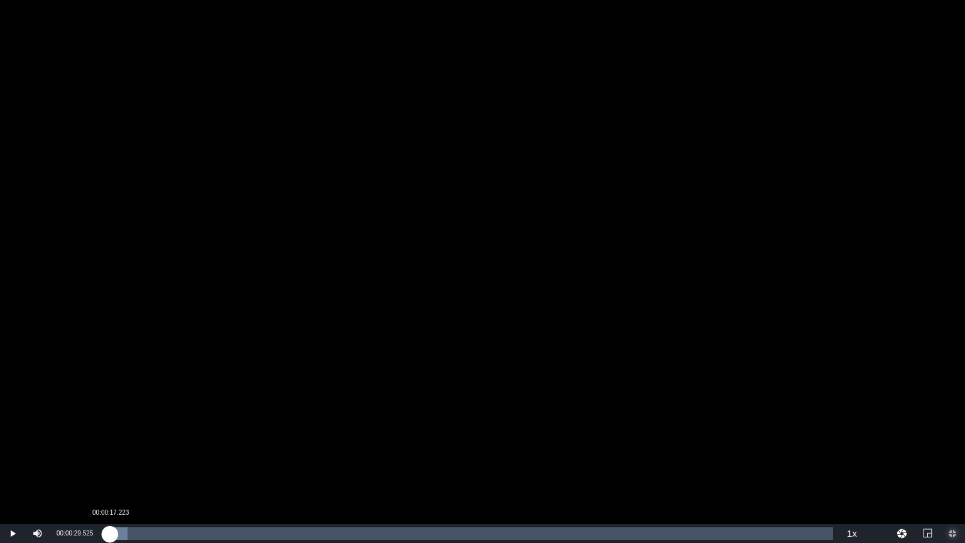
click at [110, 458] on div "00:00:26.898" at bounding box center [108, 533] width 4 height 13
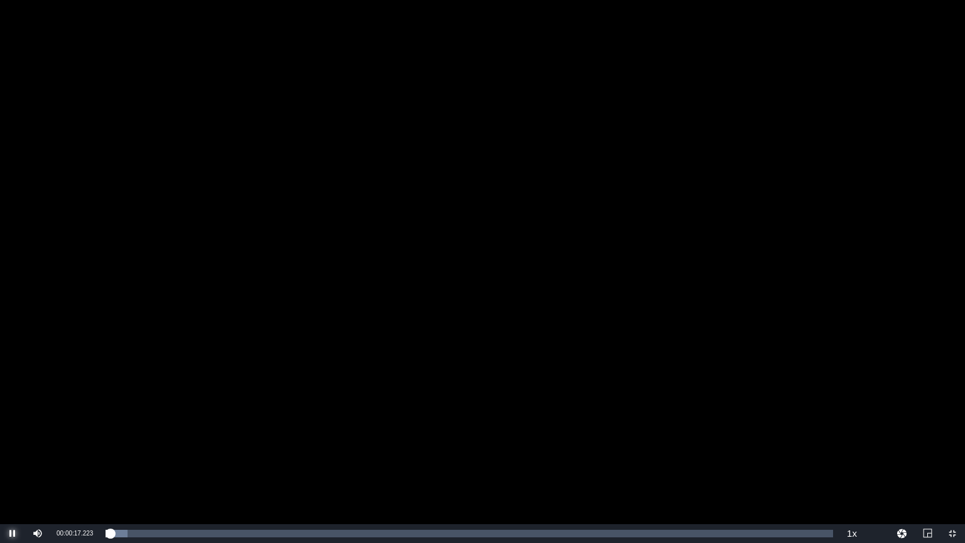
click at [13, 458] on span "Video Player" at bounding box center [13, 533] width 0 height 0
click at [952, 458] on span "Video Player" at bounding box center [952, 533] width 0 height 0
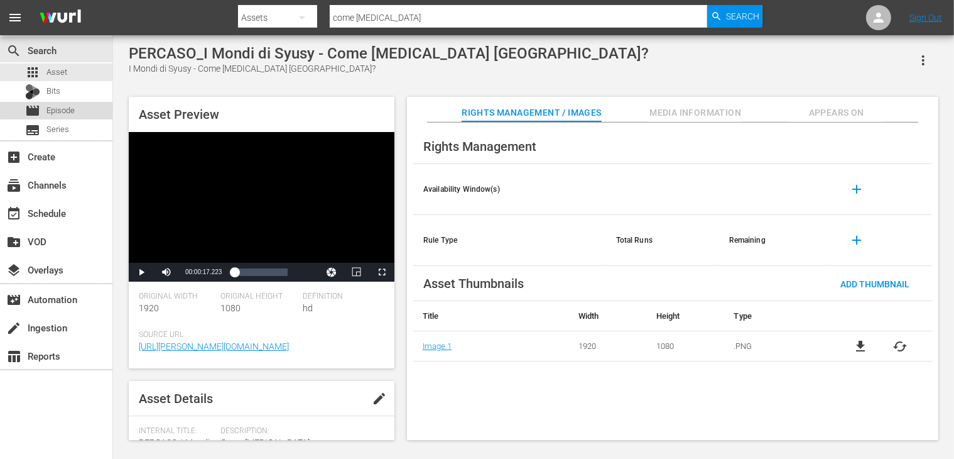
click at [80, 107] on div "movie Episode" at bounding box center [56, 111] width 112 height 18
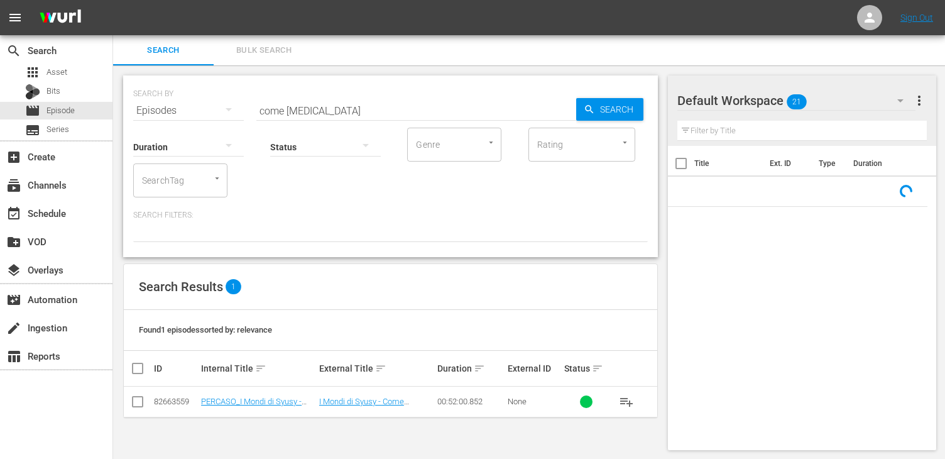
scroll to position [1, 0]
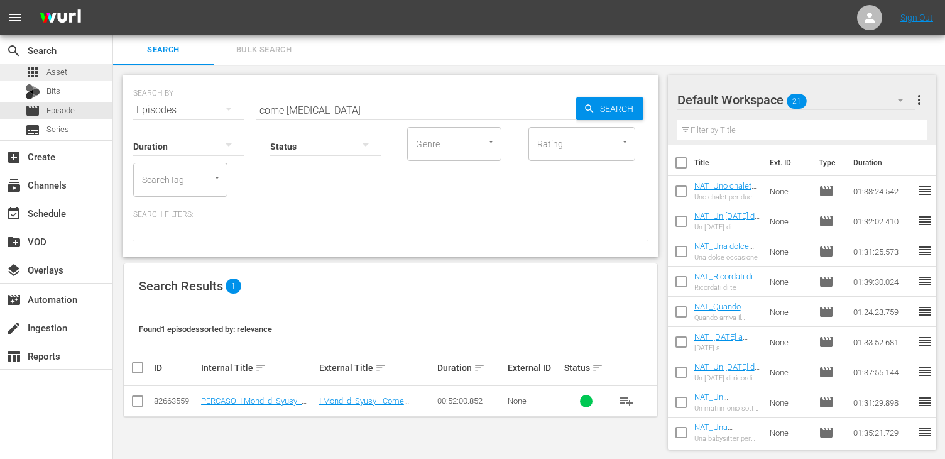
click at [71, 75] on div "apps Asset" at bounding box center [56, 72] width 112 height 18
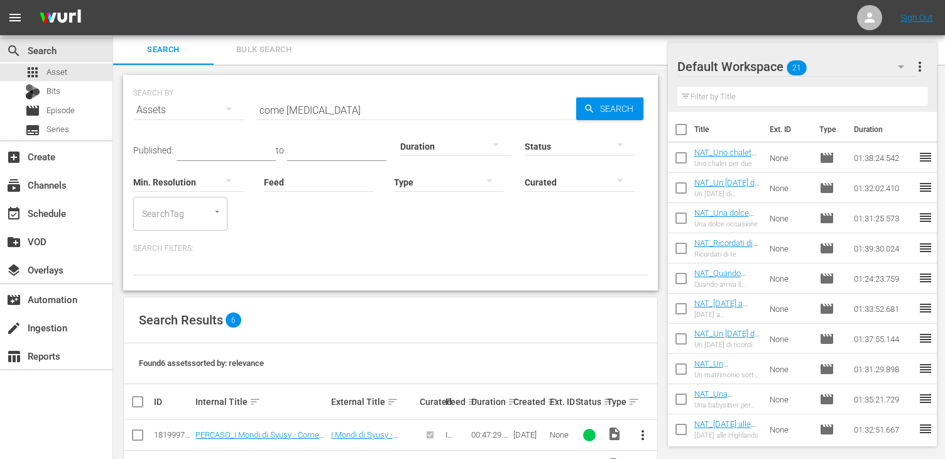
scroll to position [168, 0]
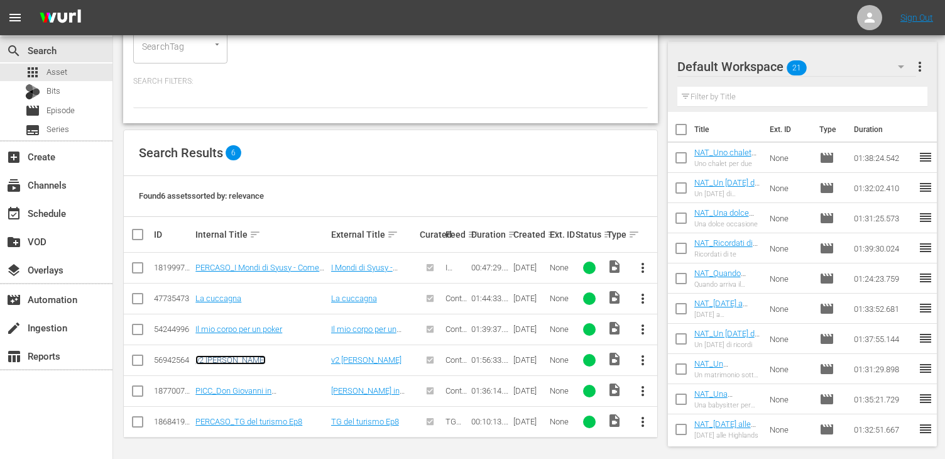
click at [227, 355] on link "v2 [PERSON_NAME]" at bounding box center [230, 359] width 70 height 9
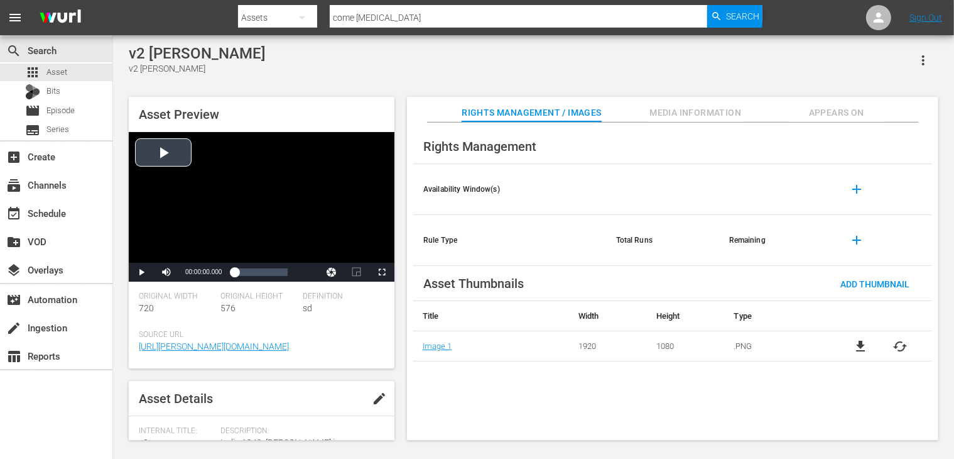
click at [168, 158] on div "Video Player" at bounding box center [262, 197] width 266 height 131
drag, startPoint x: 383, startPoint y: 273, endPoint x: 388, endPoint y: 328, distance: 55.0
click at [382, 272] on span "Video Player" at bounding box center [382, 272] width 0 height 0
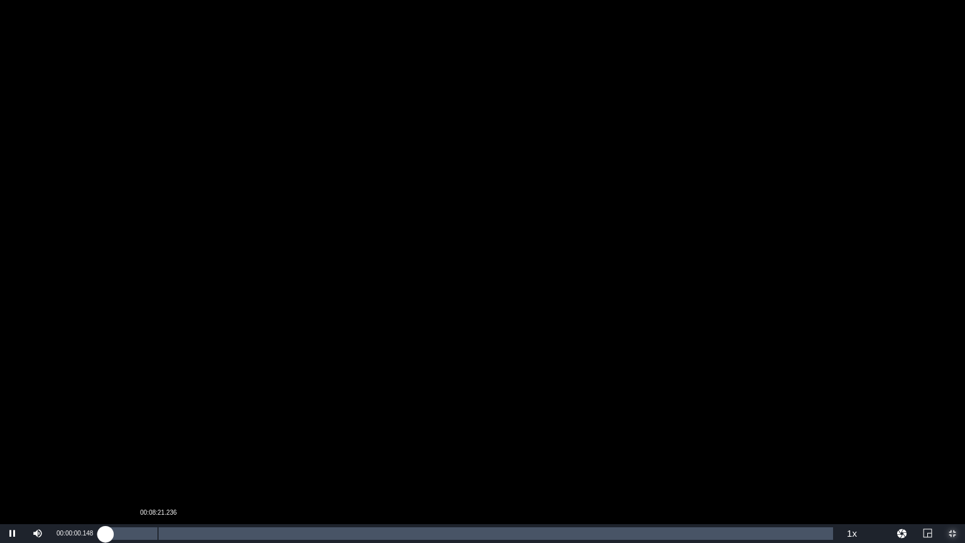
click at [158, 458] on div "Loaded : 0.08% 00:08:21.236 00:00:00.406" at bounding box center [470, 533] width 728 height 13
click at [207, 458] on div "Loaded : 7.21% 00:16:06.239 00:08:21.763" at bounding box center [470, 533] width 728 height 13
click at [232, 458] on div "Loaded : 14.00% 00:20:25.916 00:16:13.085" at bounding box center [470, 533] width 728 height 13
click at [334, 458] on div "Loaded : 17.69% 00:36:32.156 00:20:23.796" at bounding box center [470, 533] width 728 height 13
click at [298, 458] on div "00:30:53.972" at bounding box center [298, 533] width 1 height 13
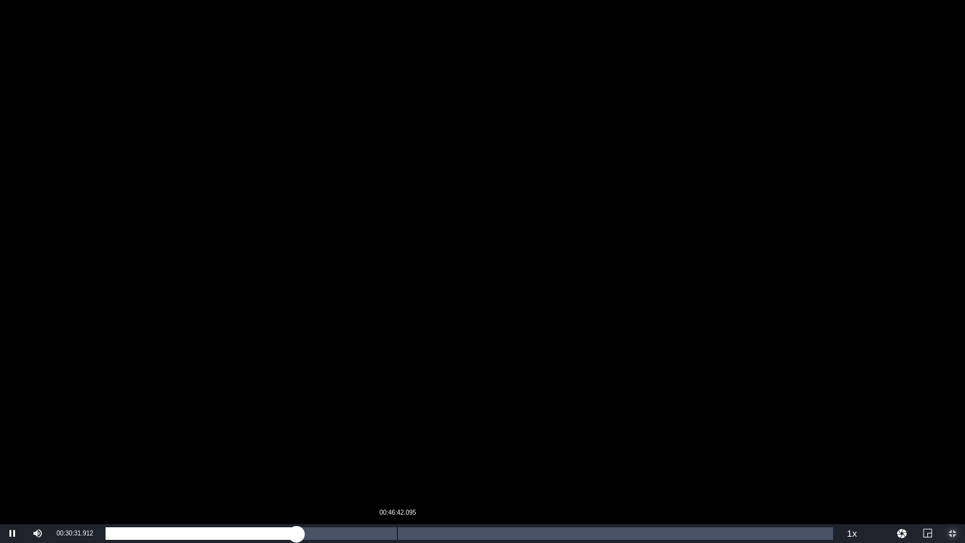
click at [397, 458] on div "00:46:42.095" at bounding box center [397, 533] width 1 height 13
click at [398, 458] on div "00:46:47.476" at bounding box center [252, 533] width 292 height 13
click at [472, 458] on div "00:58:46.774" at bounding box center [472, 533] width 1 height 13
click at [483, 458] on div "00:58:52.257" at bounding box center [294, 533] width 377 height 13
click at [508, 458] on div "Loaded : 52.22% 01:04:24.958 01:00:39.051" at bounding box center [470, 533] width 728 height 13
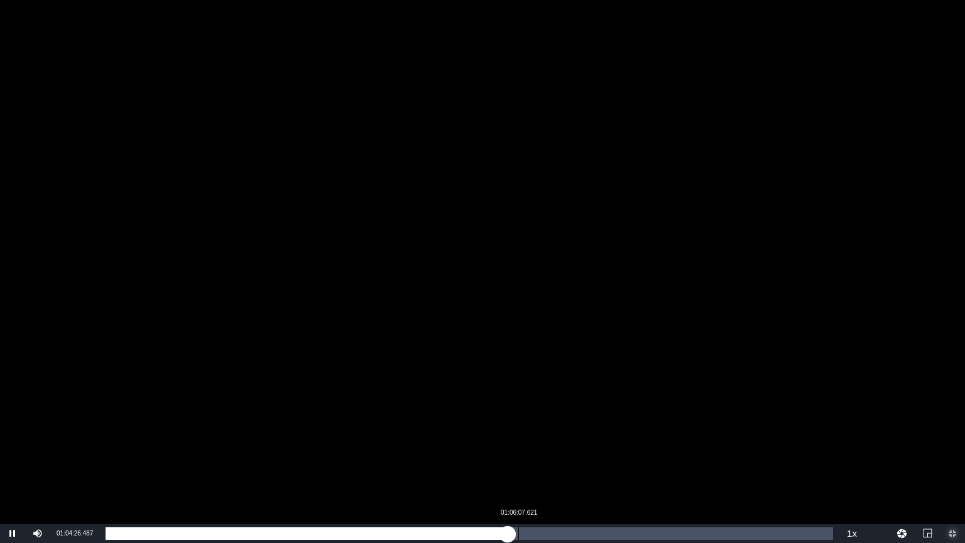
click at [508, 458] on div "01:04:26.745" at bounding box center [307, 533] width 402 height 13
click at [553, 458] on div "Loaded : 56.94% 01:11:39.766 01:06:02.637" at bounding box center [470, 533] width 728 height 13
click at [589, 458] on div "Loaded : 61.58% 01:17:05.872 01:11:40.134" at bounding box center [470, 533] width 728 height 13
click at [589, 458] on div "01:17:33.829" at bounding box center [348, 533] width 484 height 13
click at [626, 458] on div "01:23:20.290" at bounding box center [626, 533] width 1 height 13
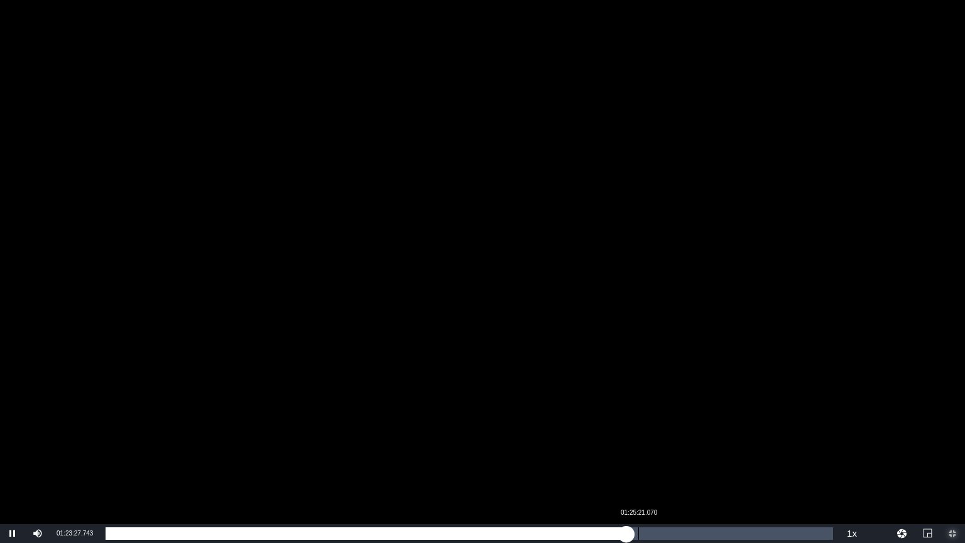
click at [638, 458] on div "Loaded : 72.14% 01:25:21.070 01:23:27.990" at bounding box center [470, 533] width 728 height 13
click at [734, 458] on div "Loaded : 73.17% 01:40:38.998 01:25:15.694" at bounding box center [470, 533] width 728 height 13
click at [775, 458] on div "Loaded : 86.40% 01:47:17.572 01:40:39.382" at bounding box center [470, 533] width 728 height 13
click at [792, 458] on div "Loaded : 92.07% 01:48:24.001 01:47:18.009" at bounding box center [470, 533] width 728 height 13
click at [807, 458] on div "Loaded : 94.38% 01:52:19.522 01:49:55.284" at bounding box center [470, 533] width 728 height 13
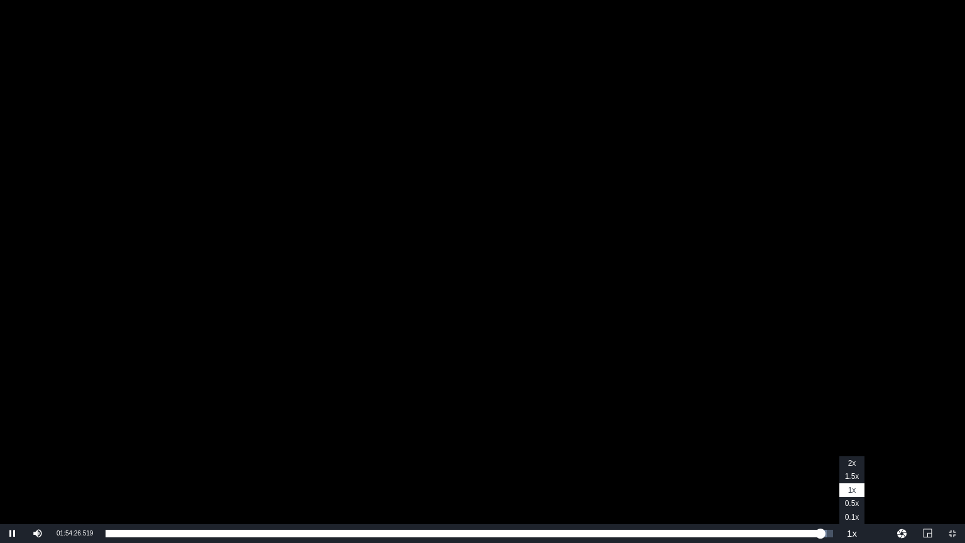
click at [857, 458] on button "Playback Rate" at bounding box center [851, 533] width 25 height 19
click at [13, 458] on span "Video Player" at bounding box center [13, 533] width 0 height 0
click at [952, 458] on span "Video Player" at bounding box center [952, 533] width 0 height 0
